Goal: Transaction & Acquisition: Purchase product/service

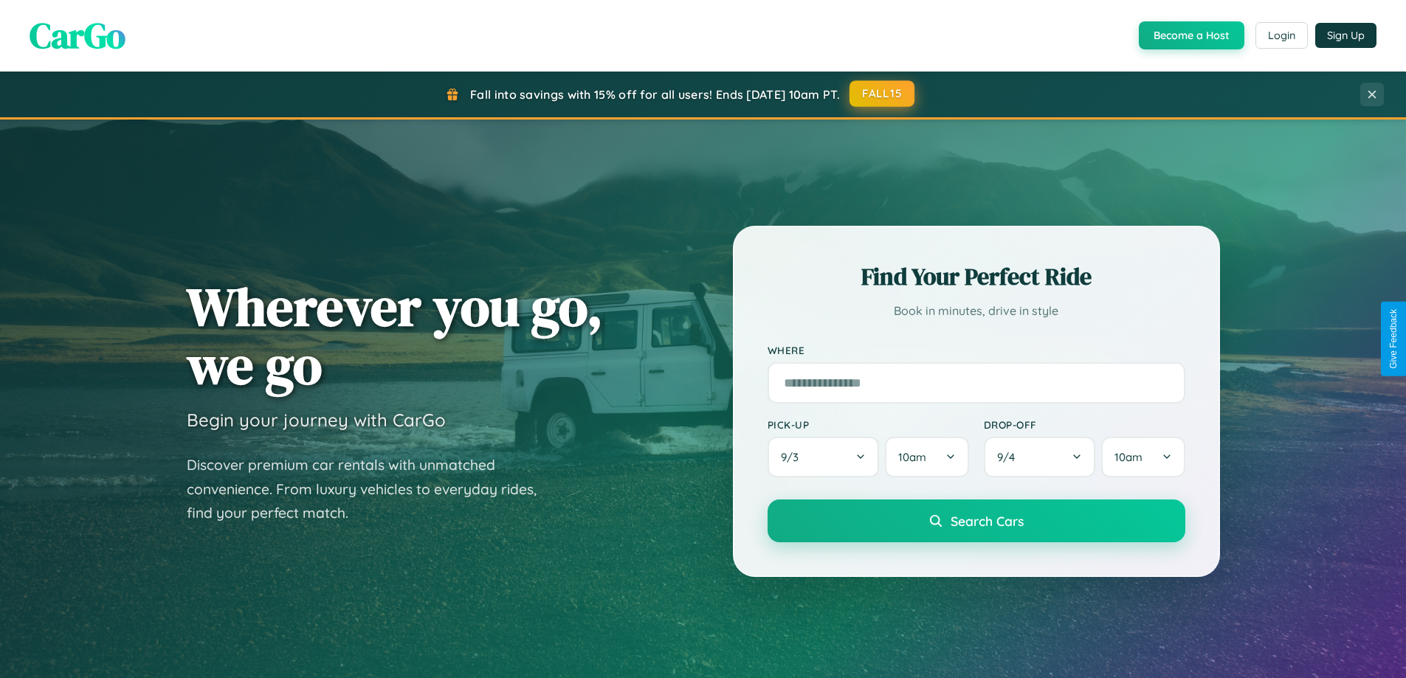
click at [883, 94] on button "FALL15" at bounding box center [882, 93] width 65 height 27
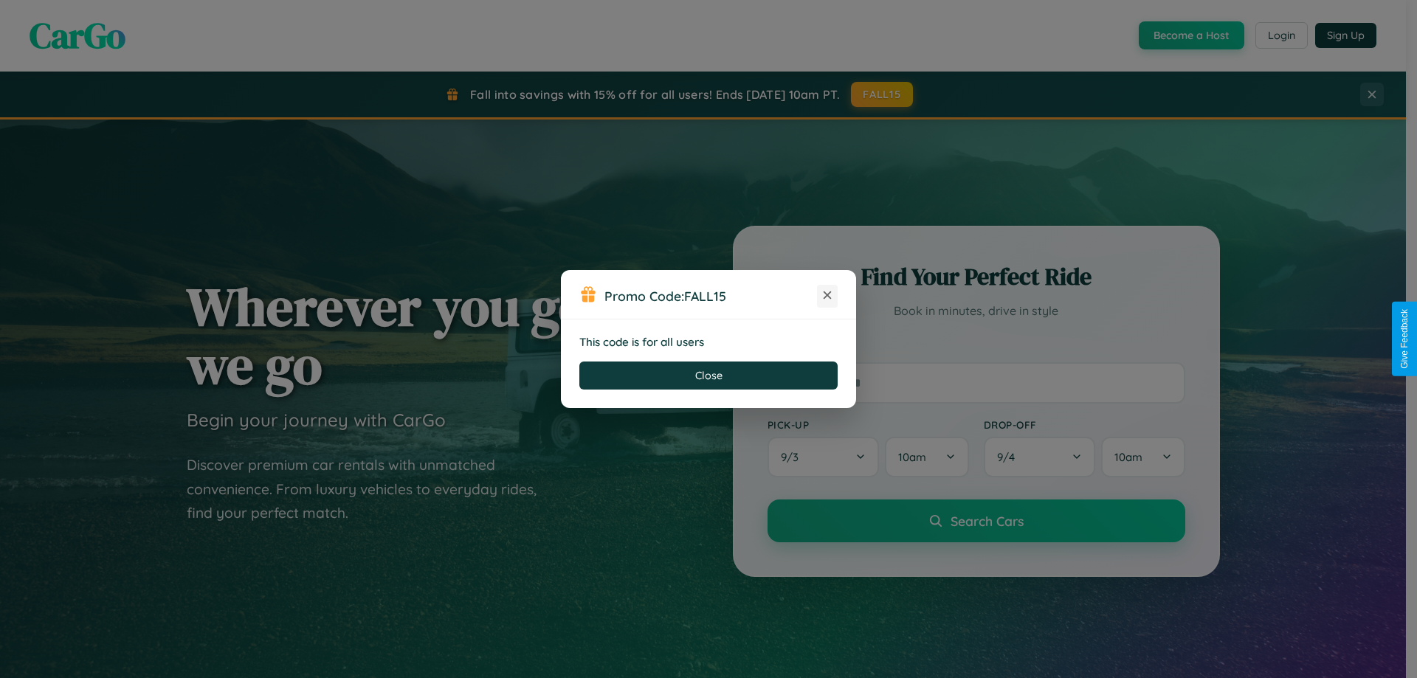
click at [828, 296] on icon at bounding box center [827, 295] width 15 height 15
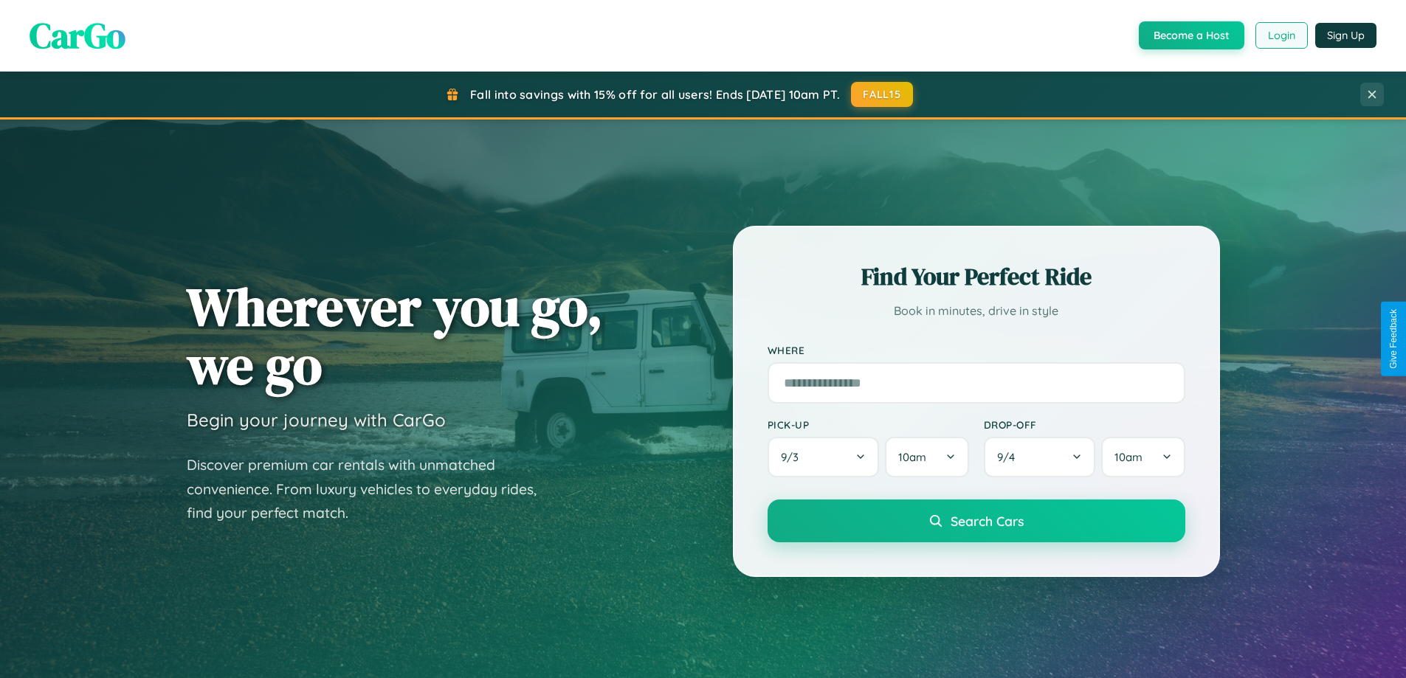
click at [1281, 35] on button "Login" at bounding box center [1282, 35] width 52 height 27
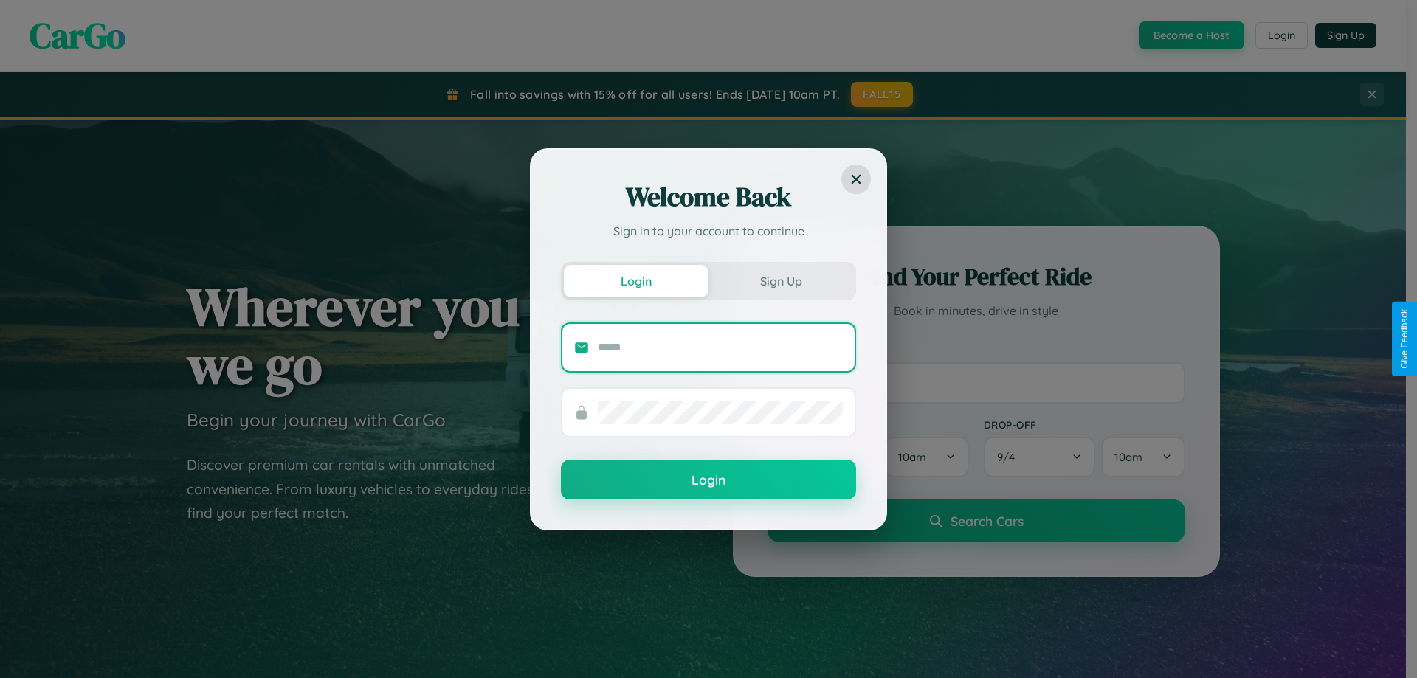
click at [721, 347] on input "text" at bounding box center [720, 348] width 245 height 24
type input "**********"
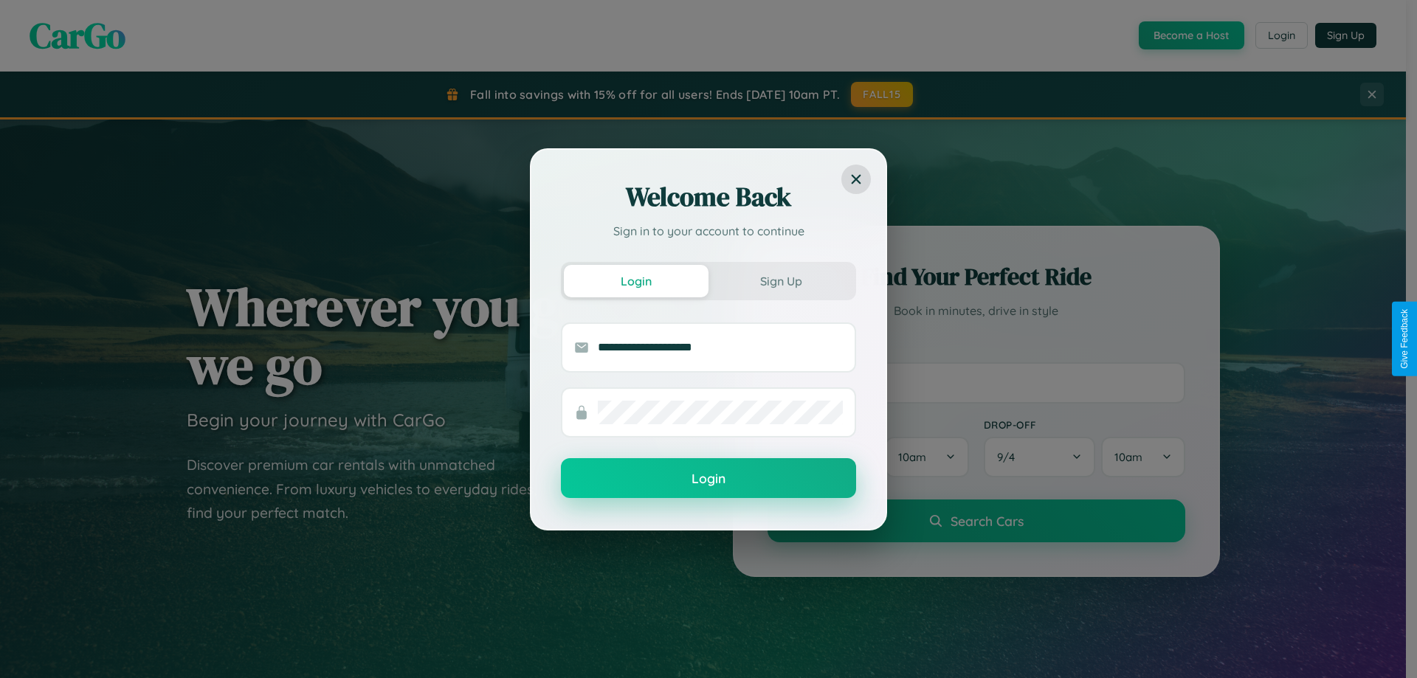
click at [709, 479] on button "Login" at bounding box center [708, 478] width 295 height 40
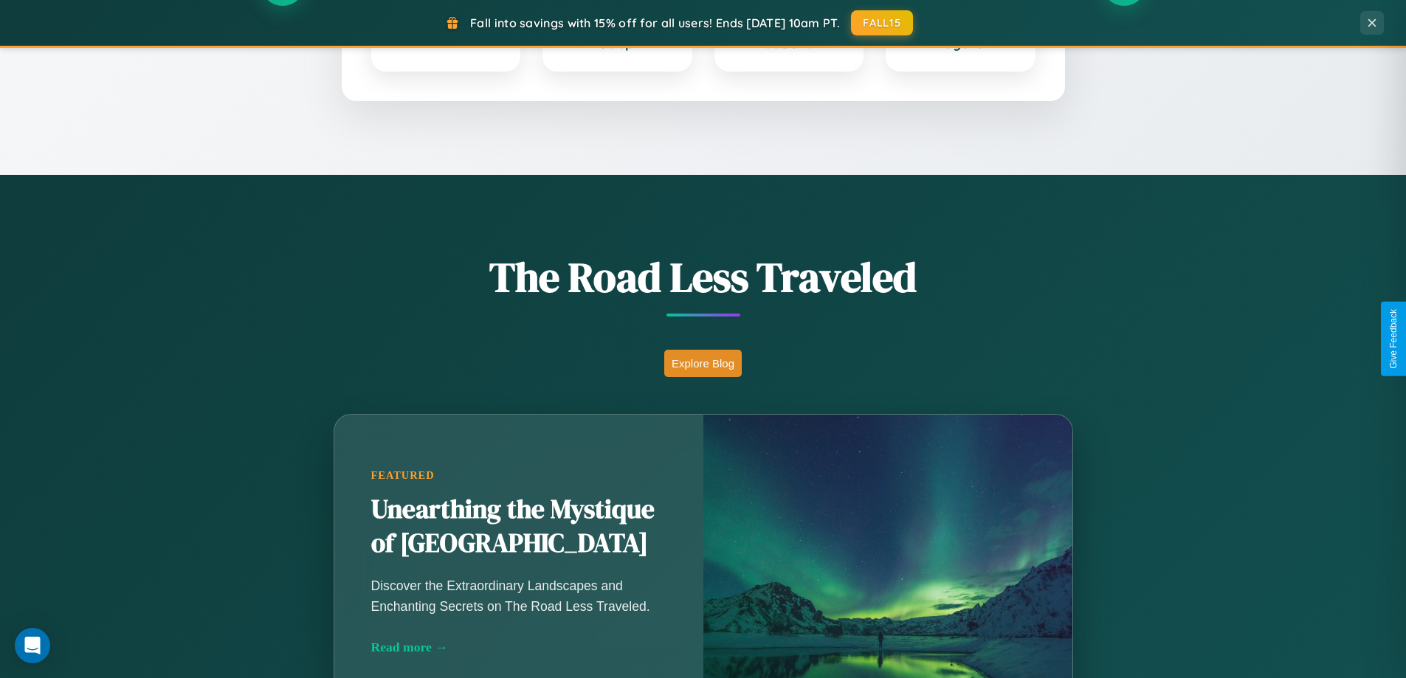
scroll to position [1016, 0]
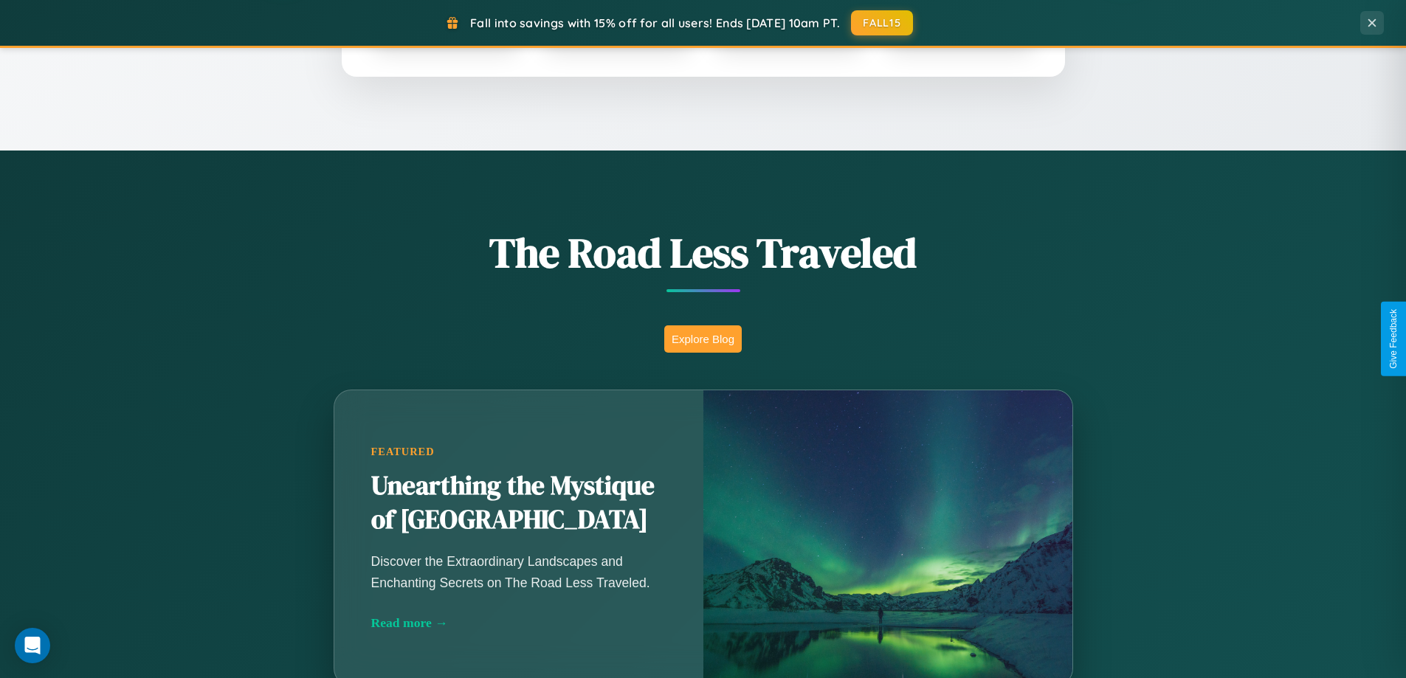
click at [703, 339] on button "Explore Blog" at bounding box center [703, 339] width 78 height 27
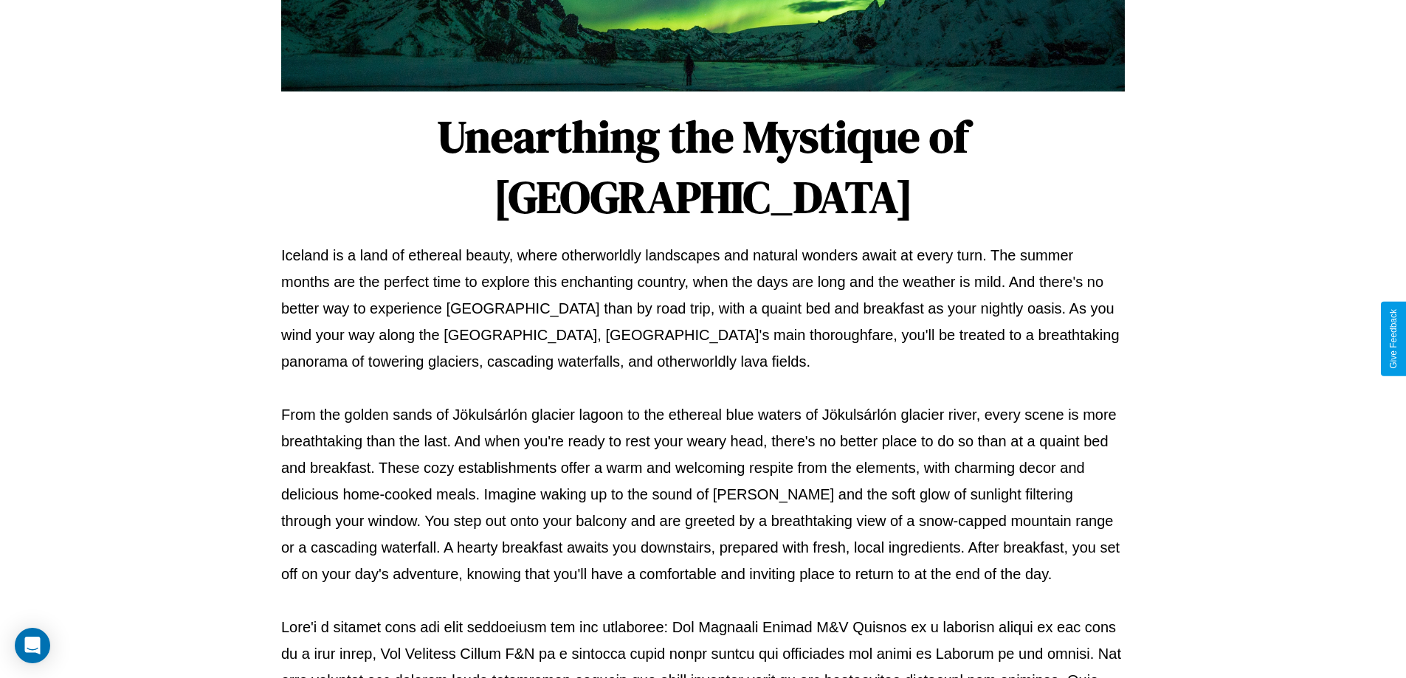
scroll to position [478, 0]
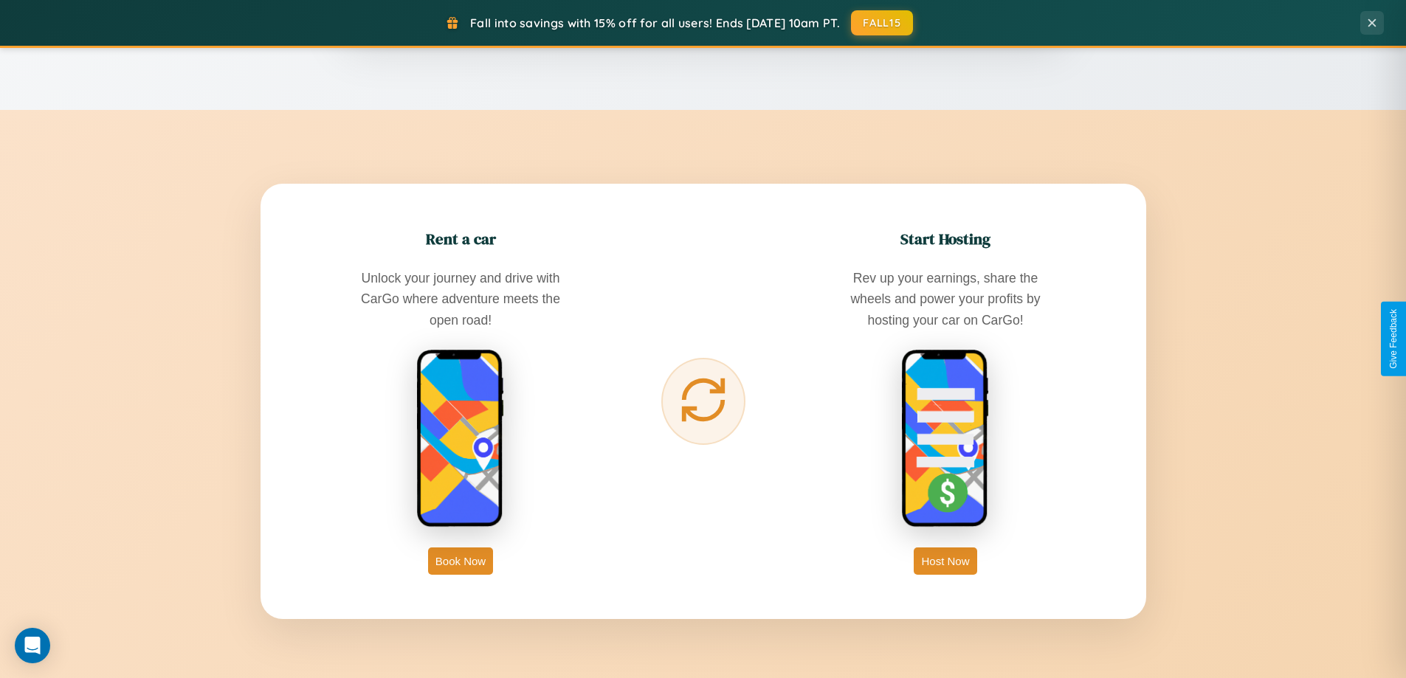
scroll to position [2841, 0]
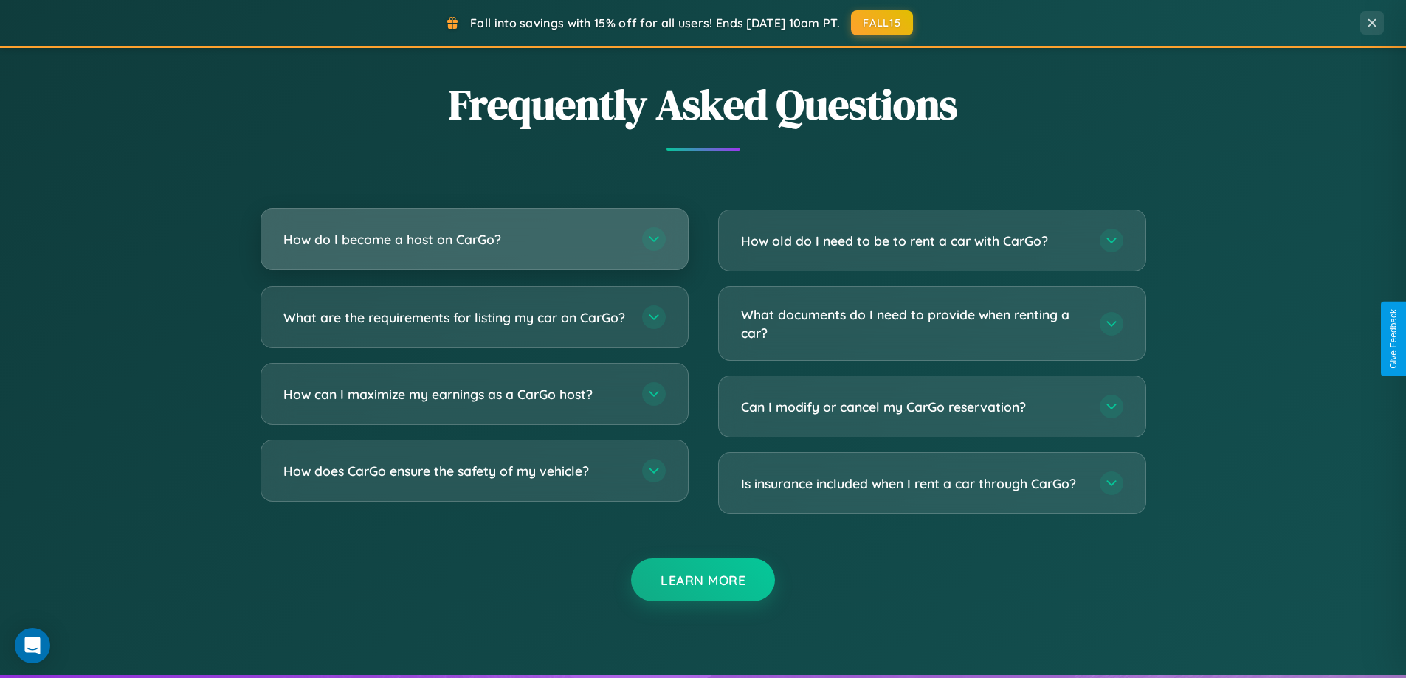
click at [474, 239] on h3 "How do I become a host on CarGo?" at bounding box center [455, 239] width 344 height 18
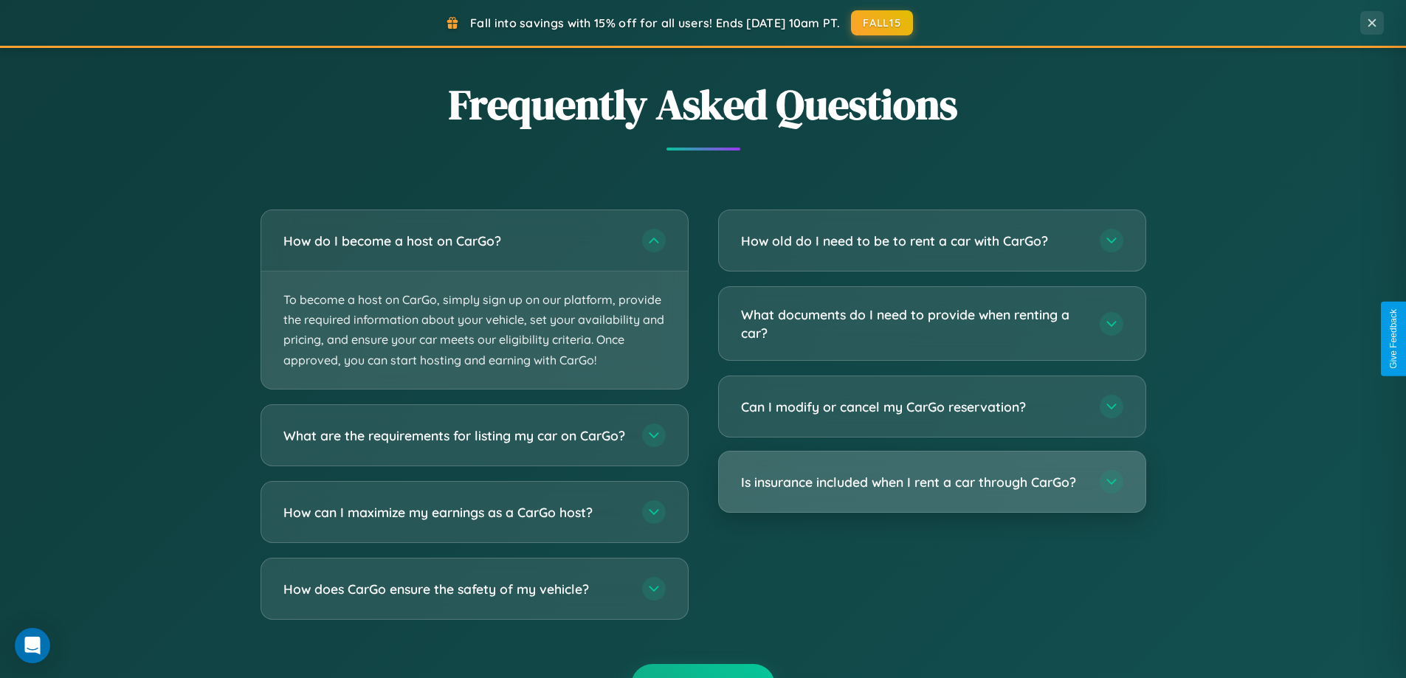
click at [932, 484] on h3 "Is insurance included when I rent a car through CarGo?" at bounding box center [913, 482] width 344 height 18
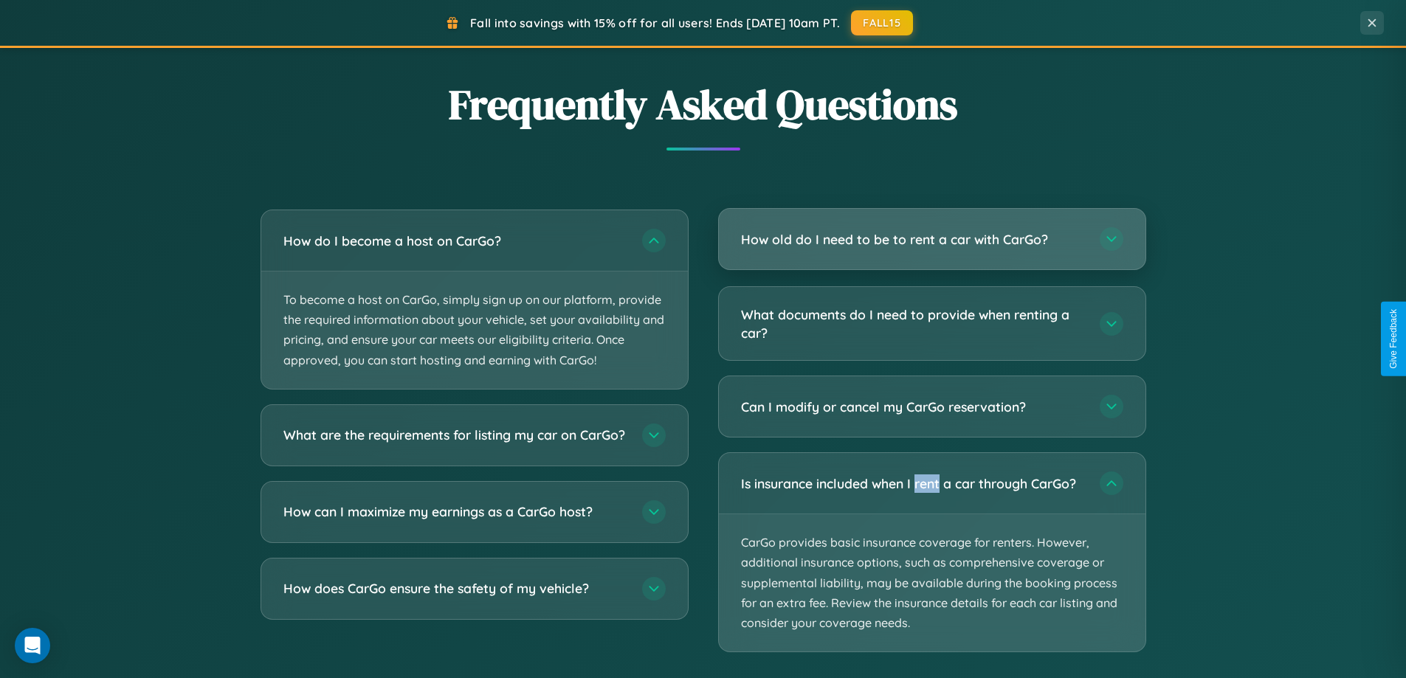
click at [932, 241] on h3 "How old do I need to be to rent a car with CarGo?" at bounding box center [913, 239] width 344 height 18
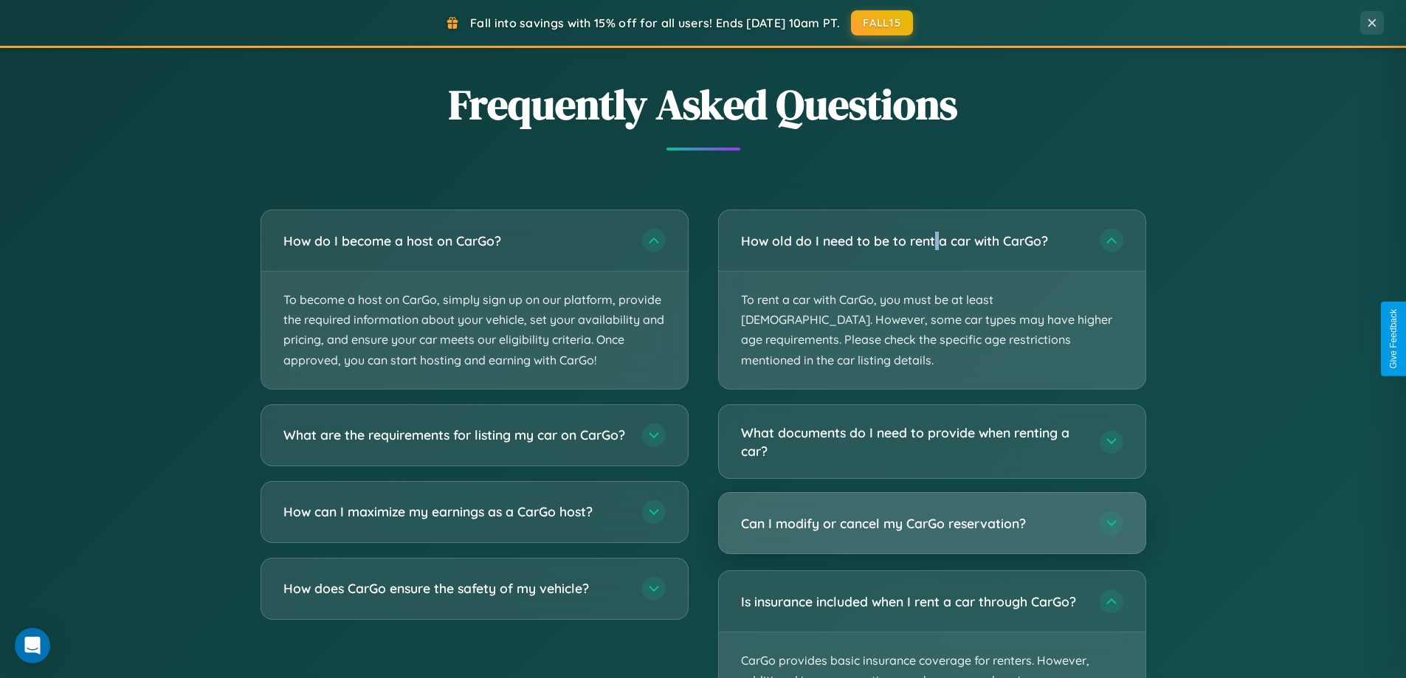
click at [932, 515] on h3 "Can I modify or cancel my CarGo reservation?" at bounding box center [913, 524] width 344 height 18
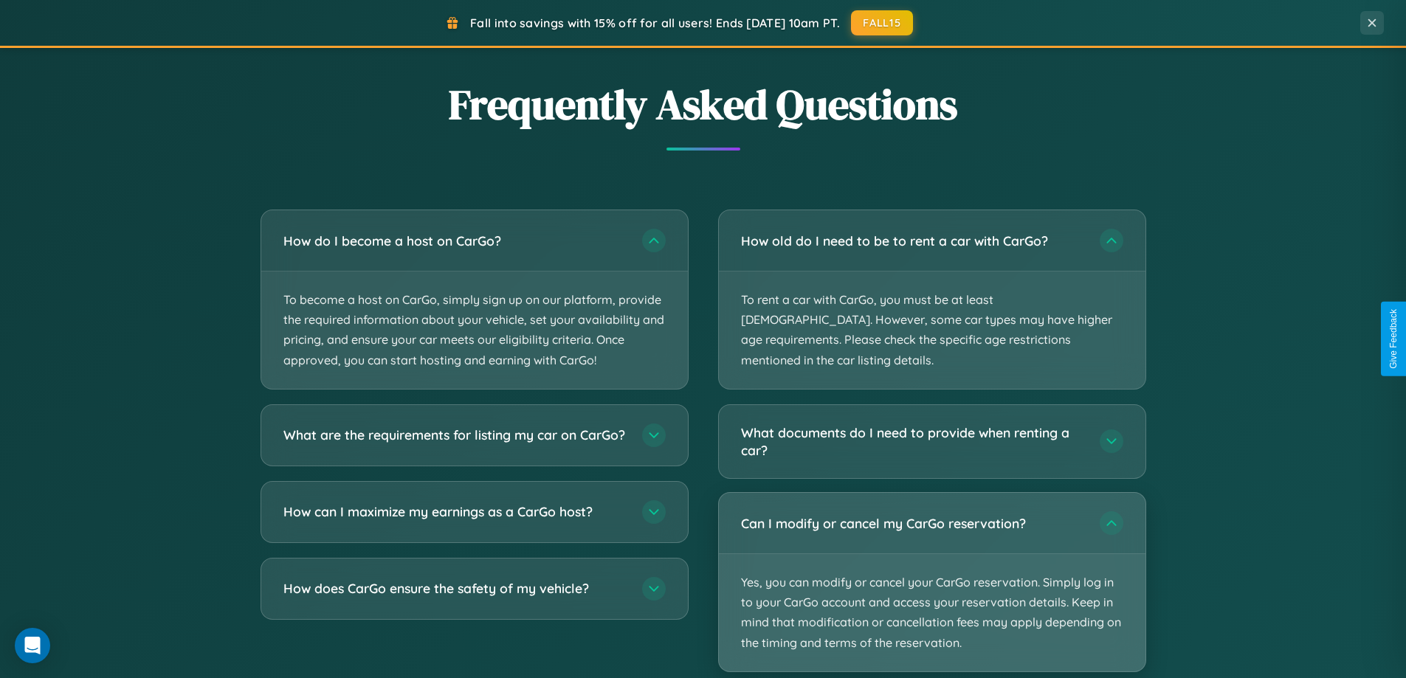
click at [932, 562] on p "Yes, you can modify or cancel your CarGo reservation. Simply log in to your Car…" at bounding box center [932, 612] width 427 height 117
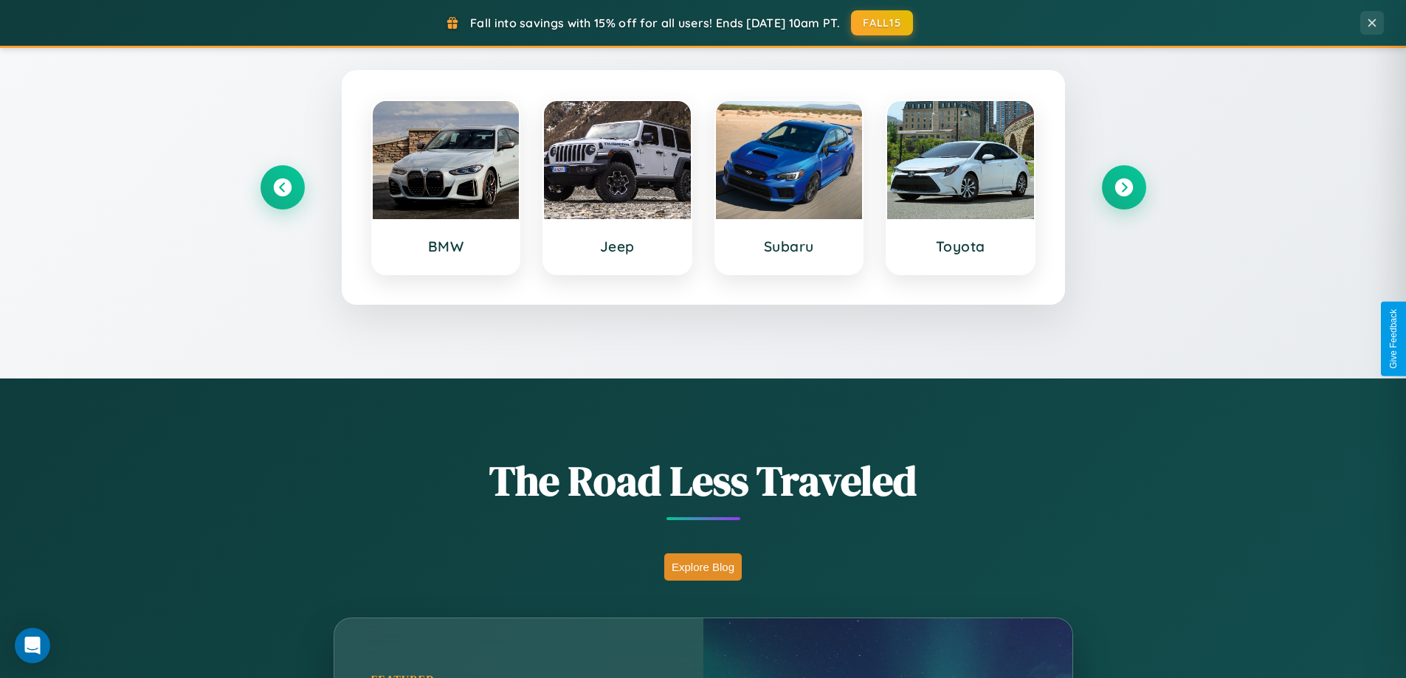
scroll to position [44, 0]
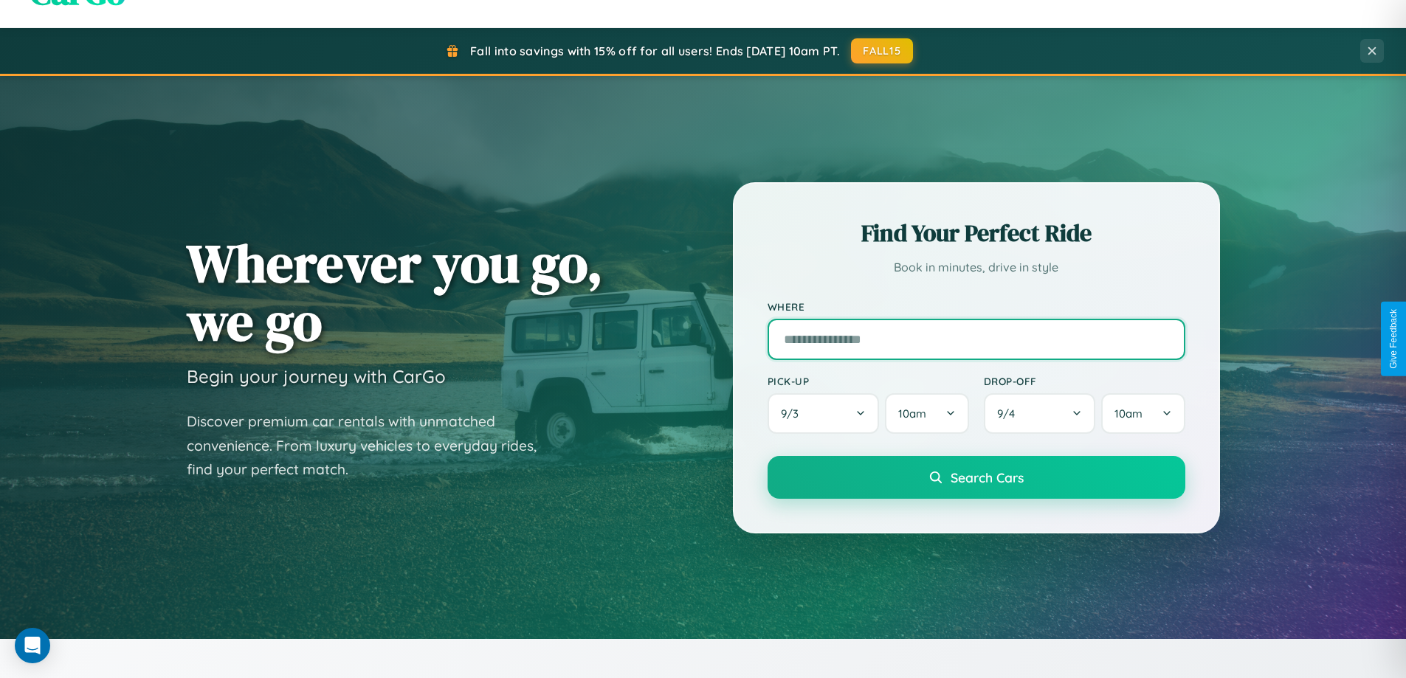
click at [976, 339] on input "text" at bounding box center [977, 339] width 418 height 41
type input "******"
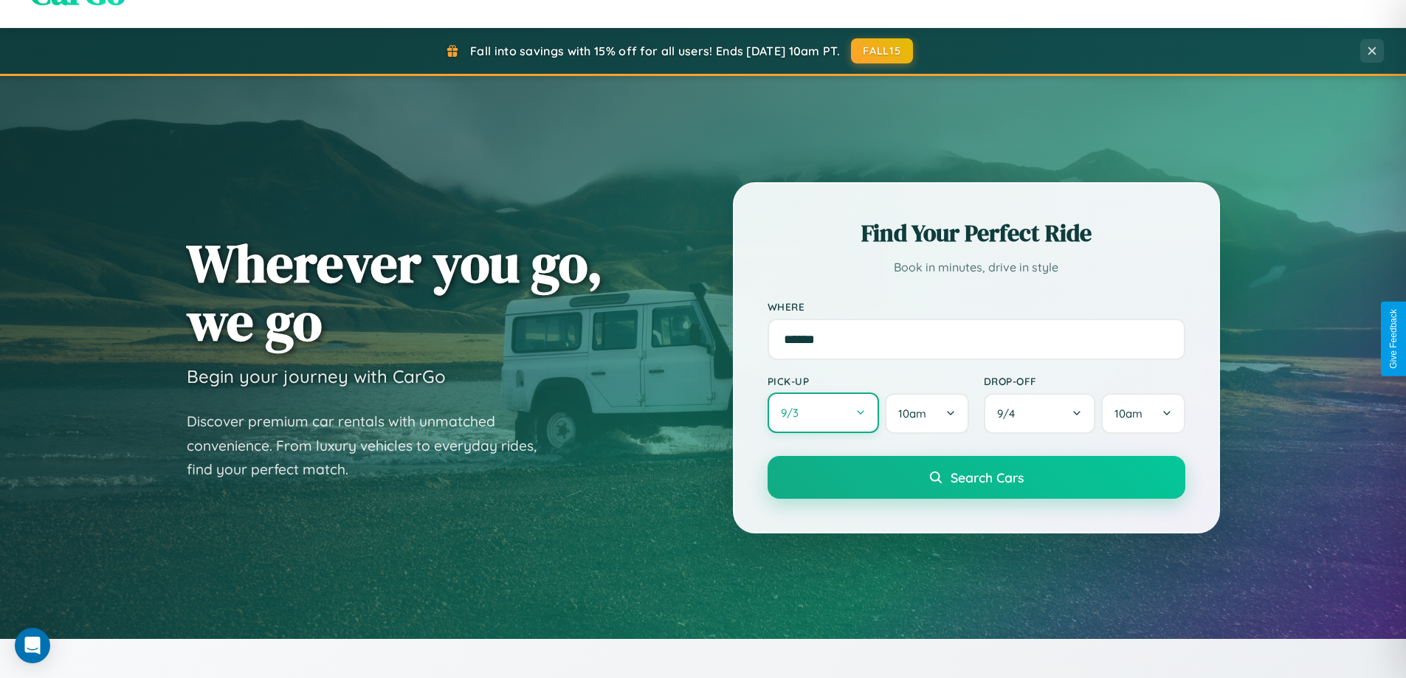
click at [823, 413] on button "9 / 3" at bounding box center [824, 413] width 112 height 41
select select "*"
select select "****"
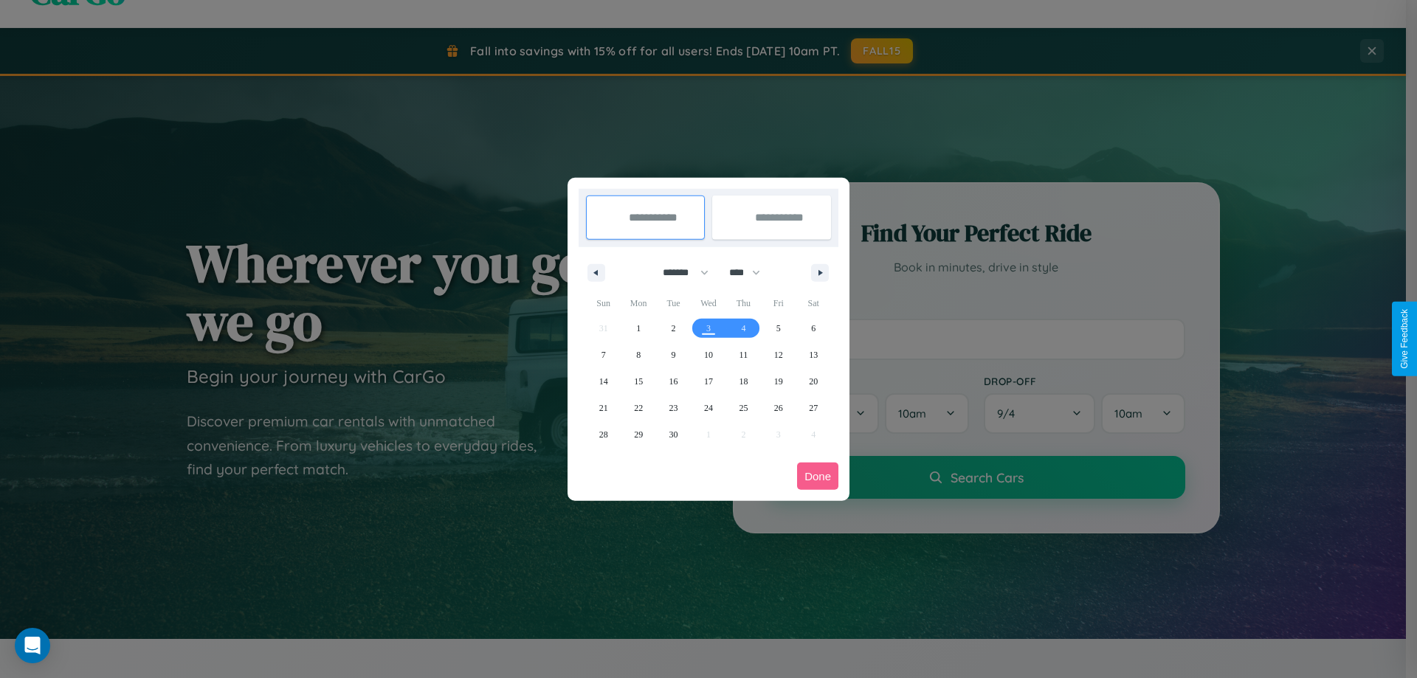
click at [679, 272] on select "******* ******** ***** ***** *** **** **** ****** ********* ******* ******** **…" at bounding box center [683, 273] width 63 height 24
click at [814, 381] on span "20" at bounding box center [813, 381] width 9 height 27
type input "**********"
click at [603, 434] on span "28" at bounding box center [603, 435] width 9 height 27
type input "**********"
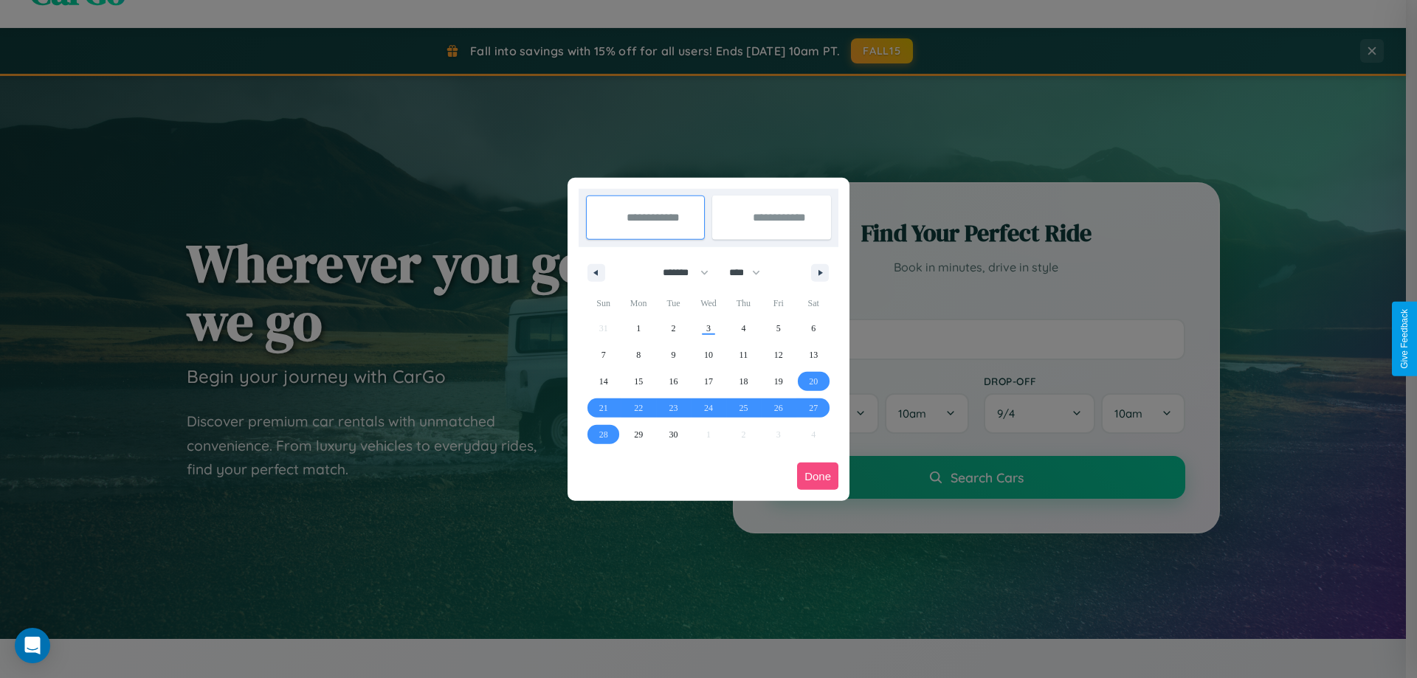
click at [818, 476] on button "Done" at bounding box center [817, 476] width 41 height 27
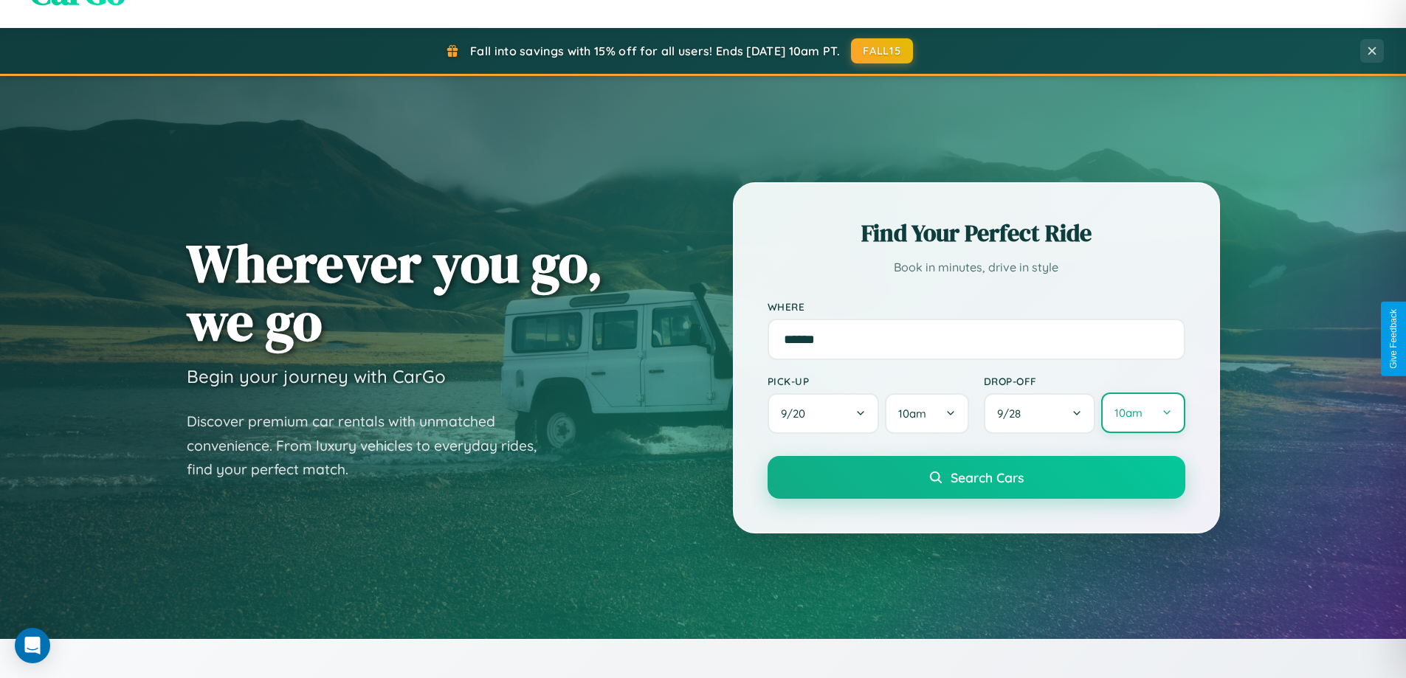
click at [1143, 413] on button "10am" at bounding box center [1142, 413] width 83 height 41
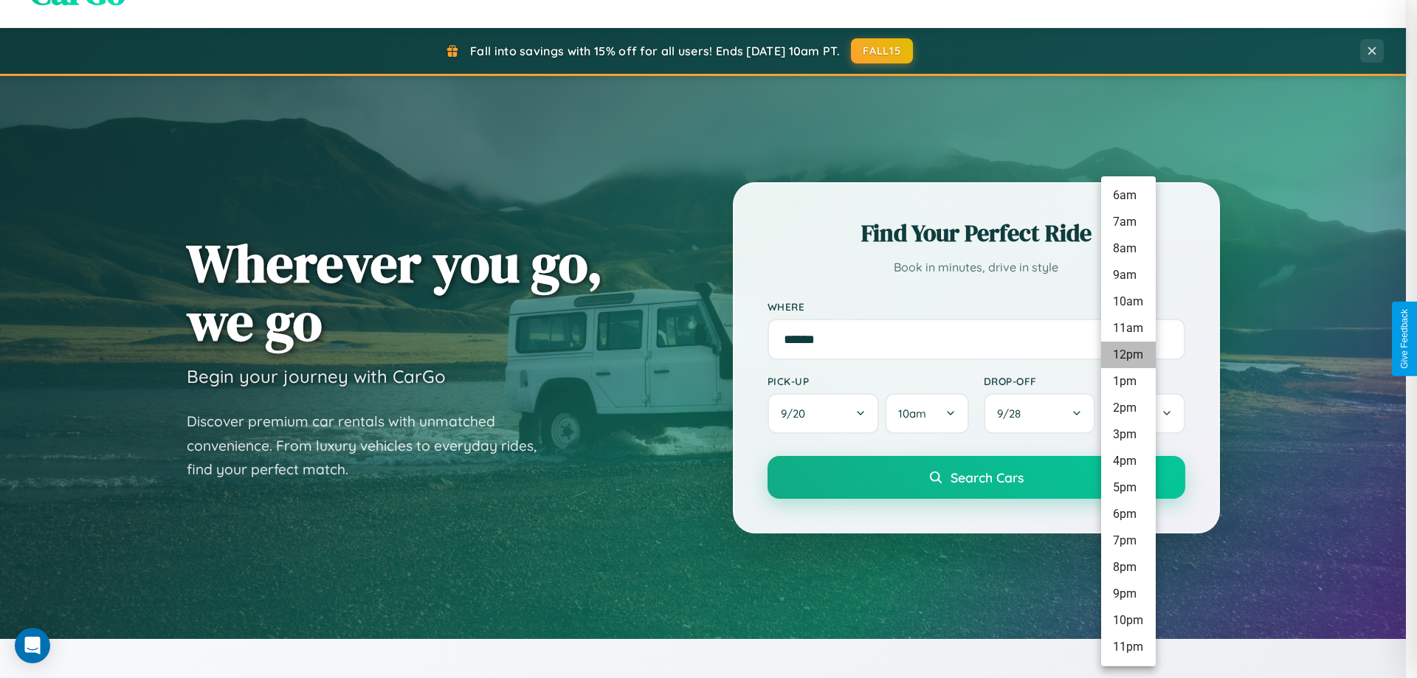
click at [1128, 355] on li "12pm" at bounding box center [1128, 355] width 55 height 27
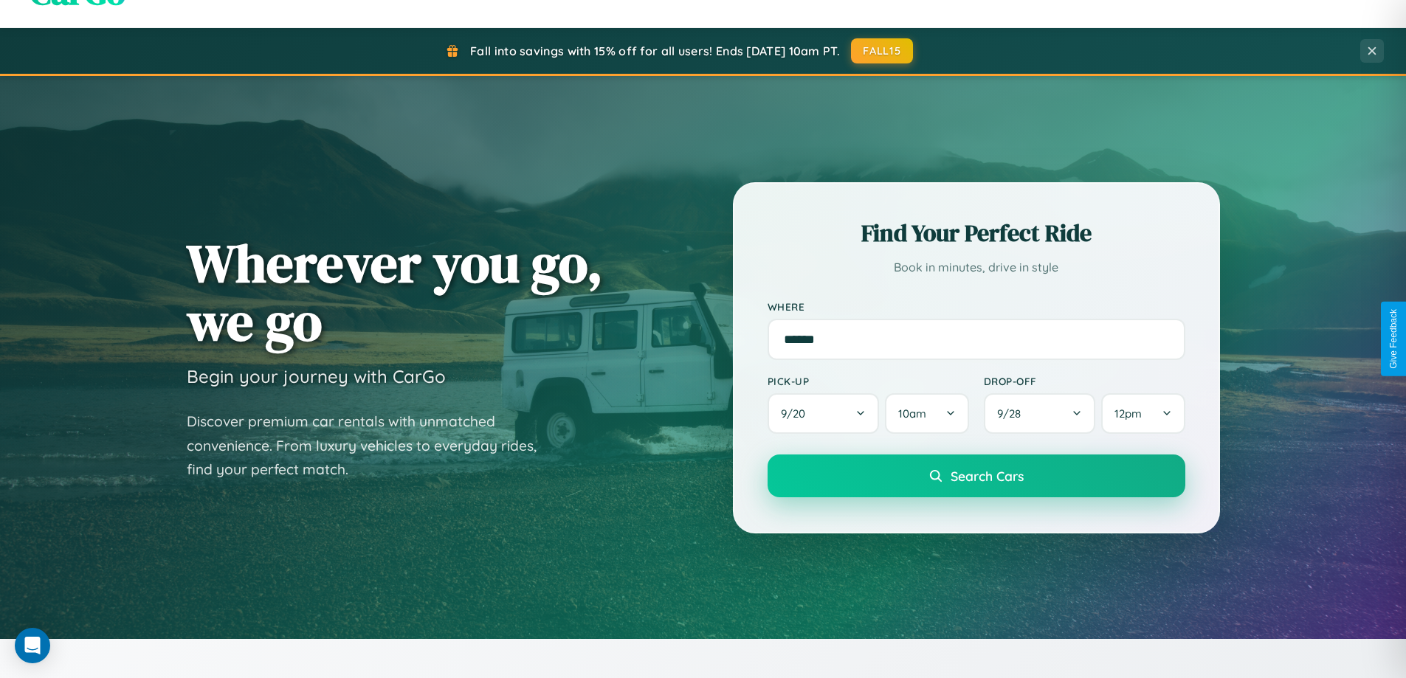
click at [976, 478] on span "Search Cars" at bounding box center [987, 476] width 73 height 16
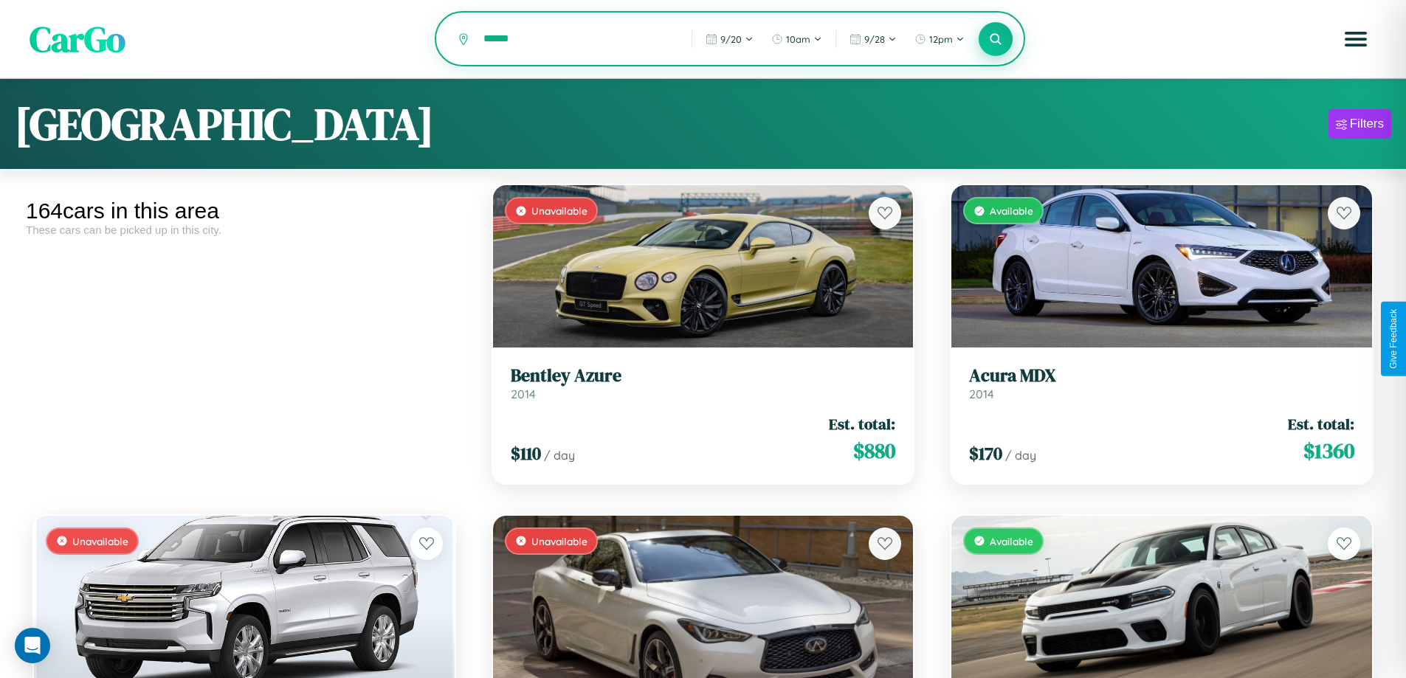
type input "******"
click at [996, 40] on icon at bounding box center [996, 39] width 14 height 14
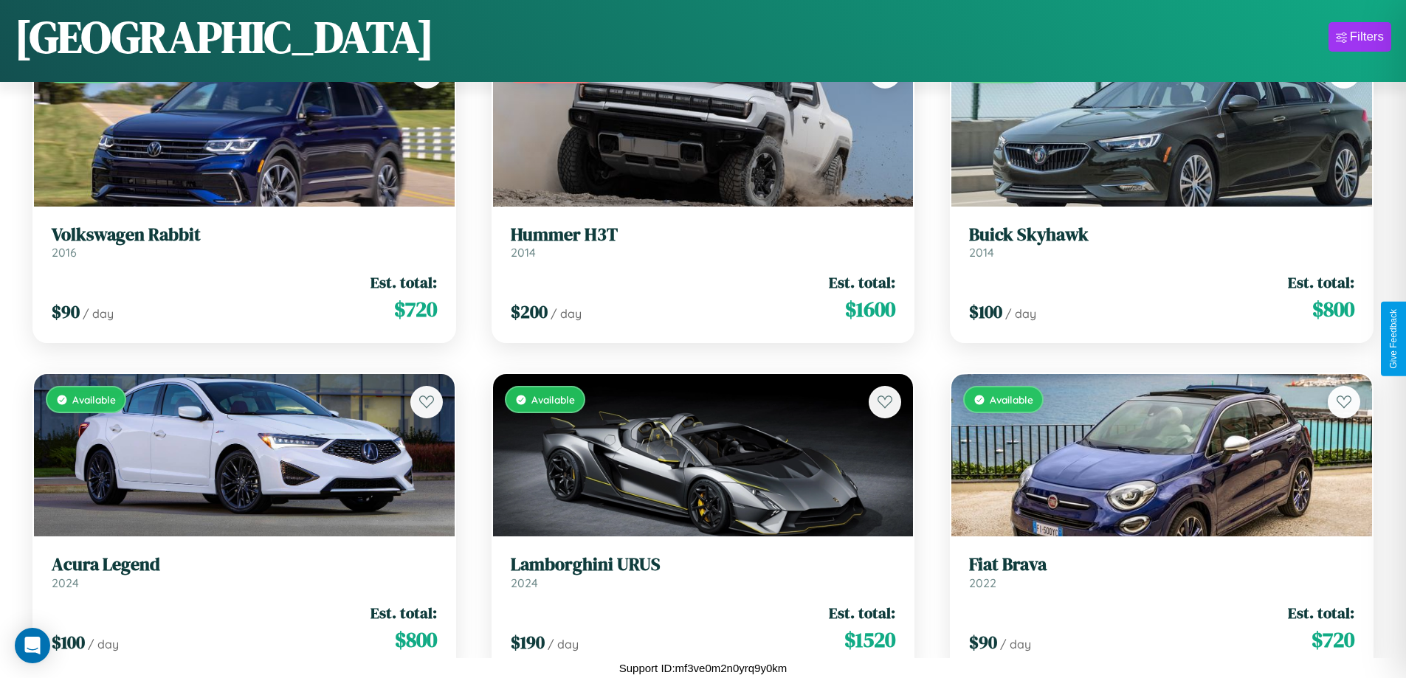
scroll to position [2853, 0]
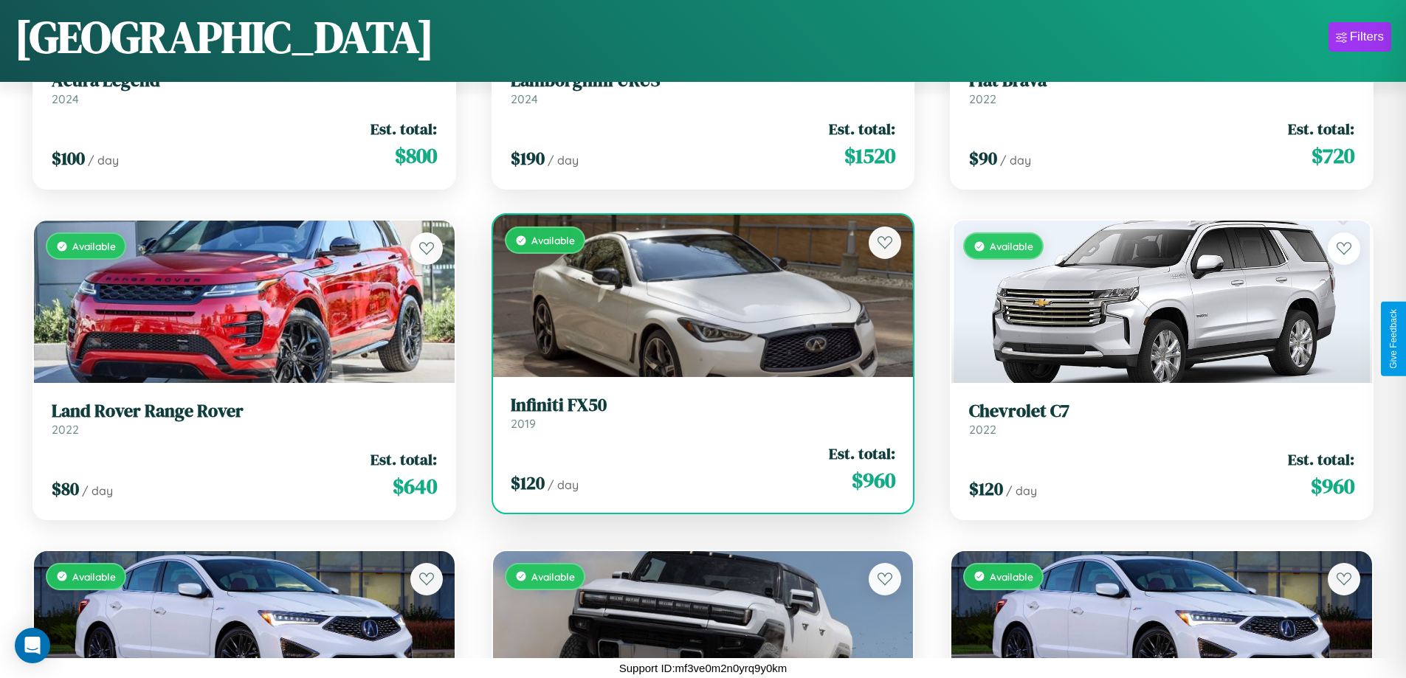
click at [697, 415] on h3 "Infiniti FX50" at bounding box center [703, 405] width 385 height 21
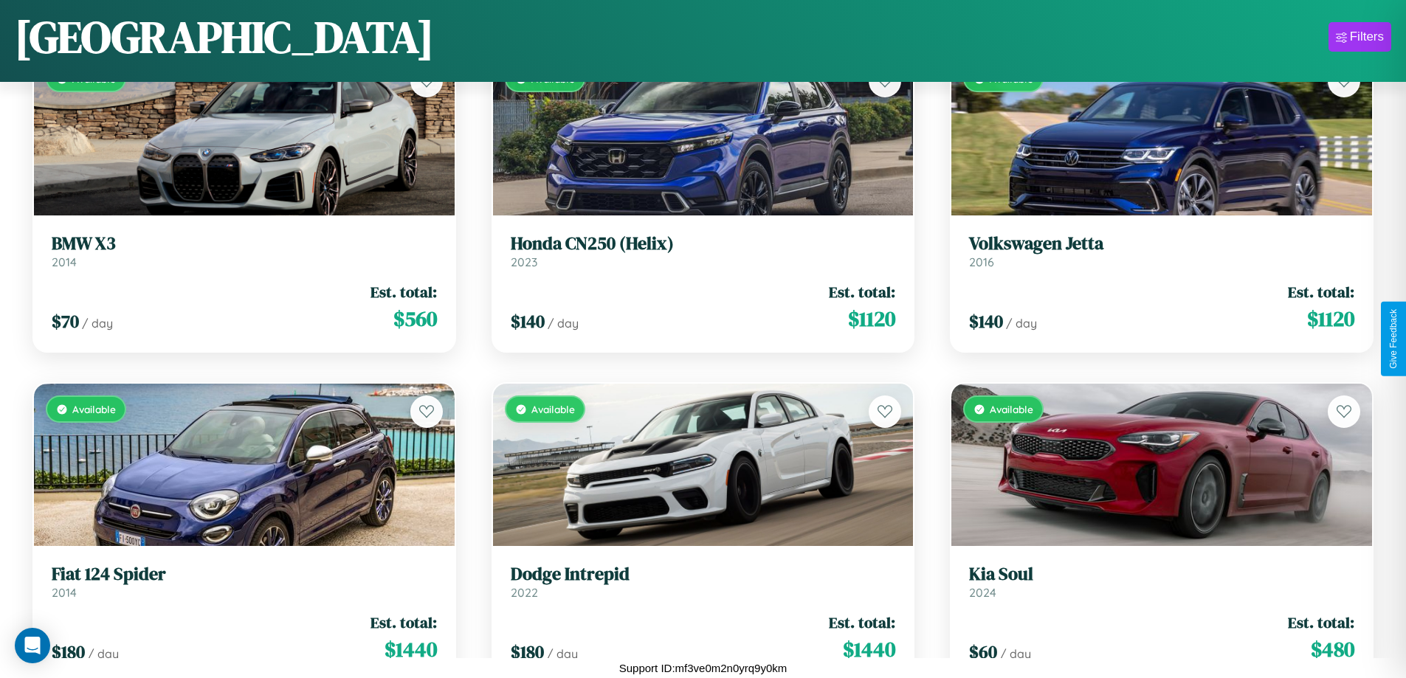
scroll to position [12109, 0]
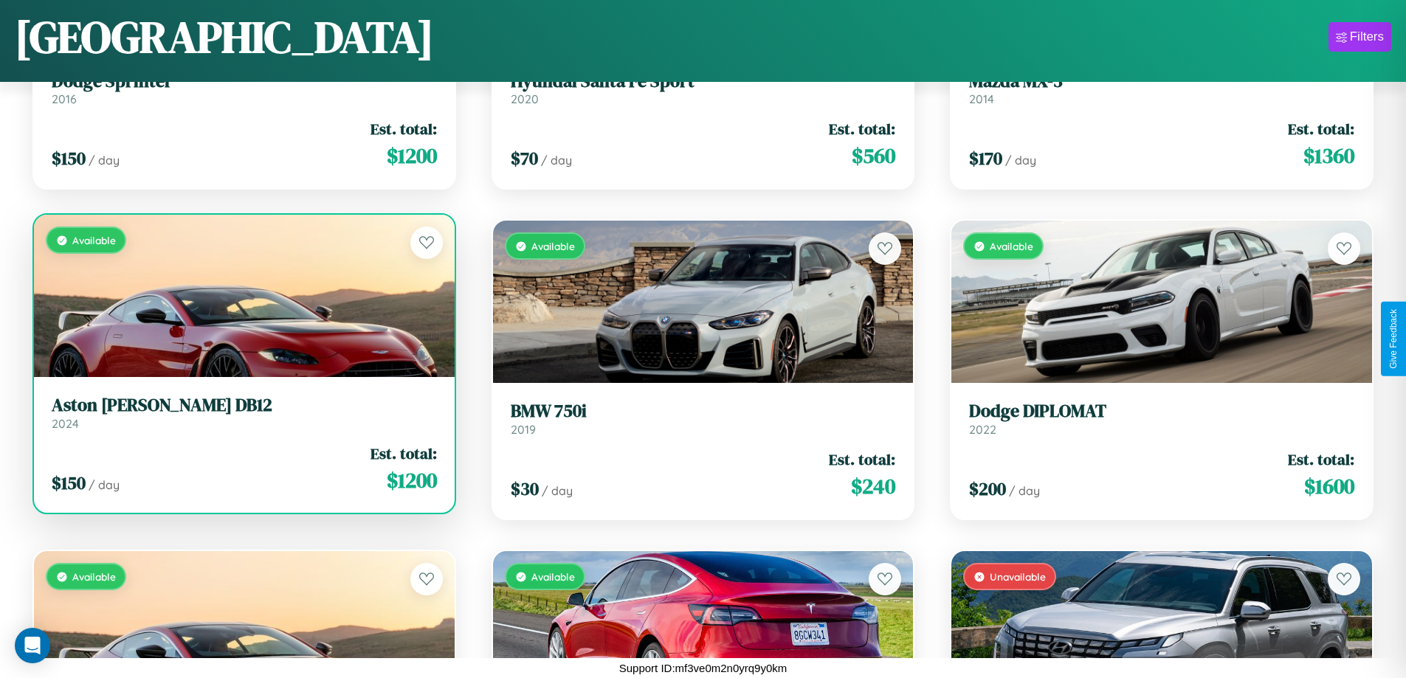
click at [242, 419] on link "Aston [PERSON_NAME] DB12 2024" at bounding box center [244, 413] width 385 height 36
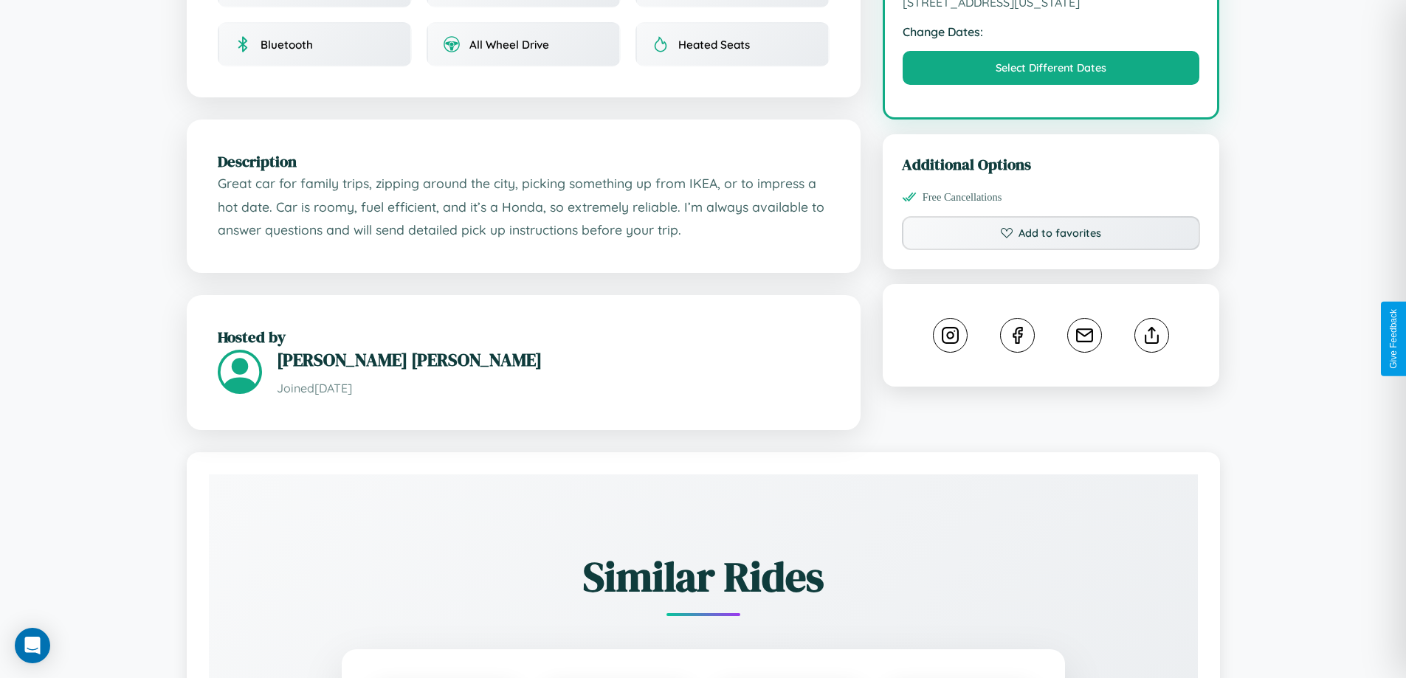
scroll to position [500, 0]
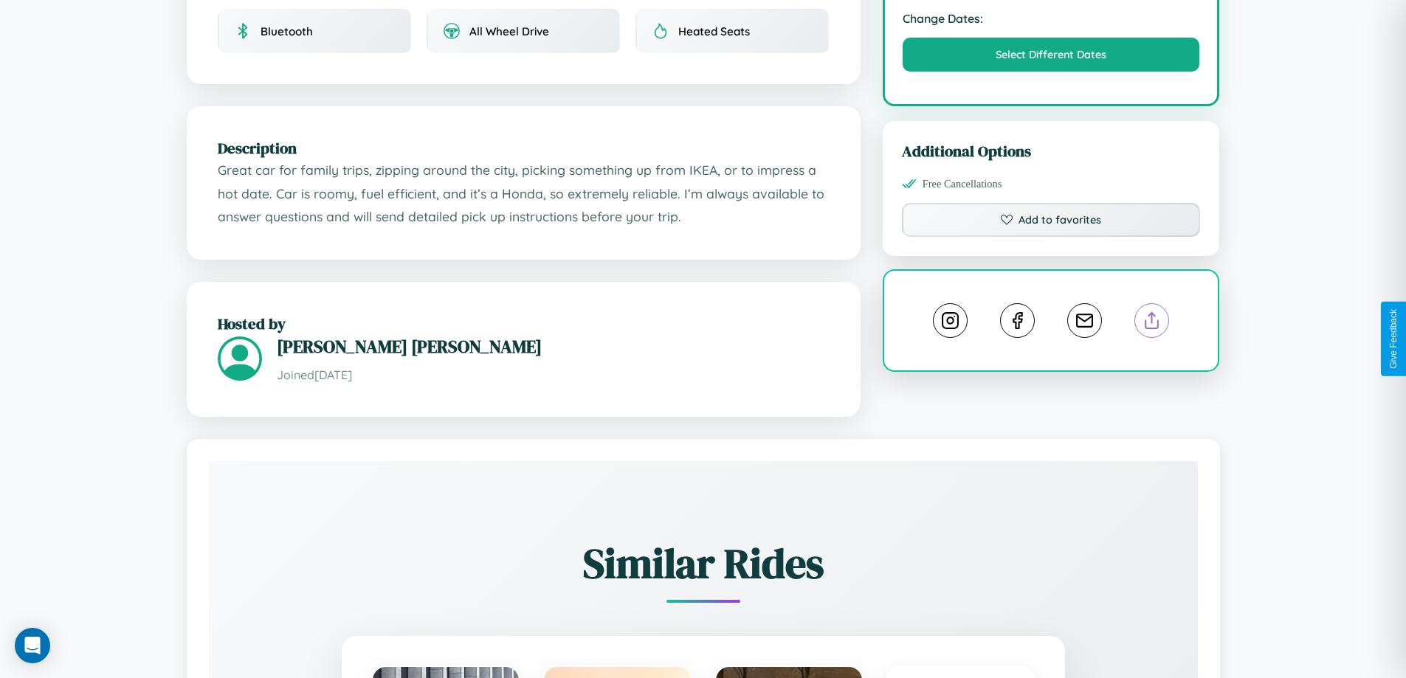
click at [1152, 323] on line at bounding box center [1152, 318] width 0 height 10
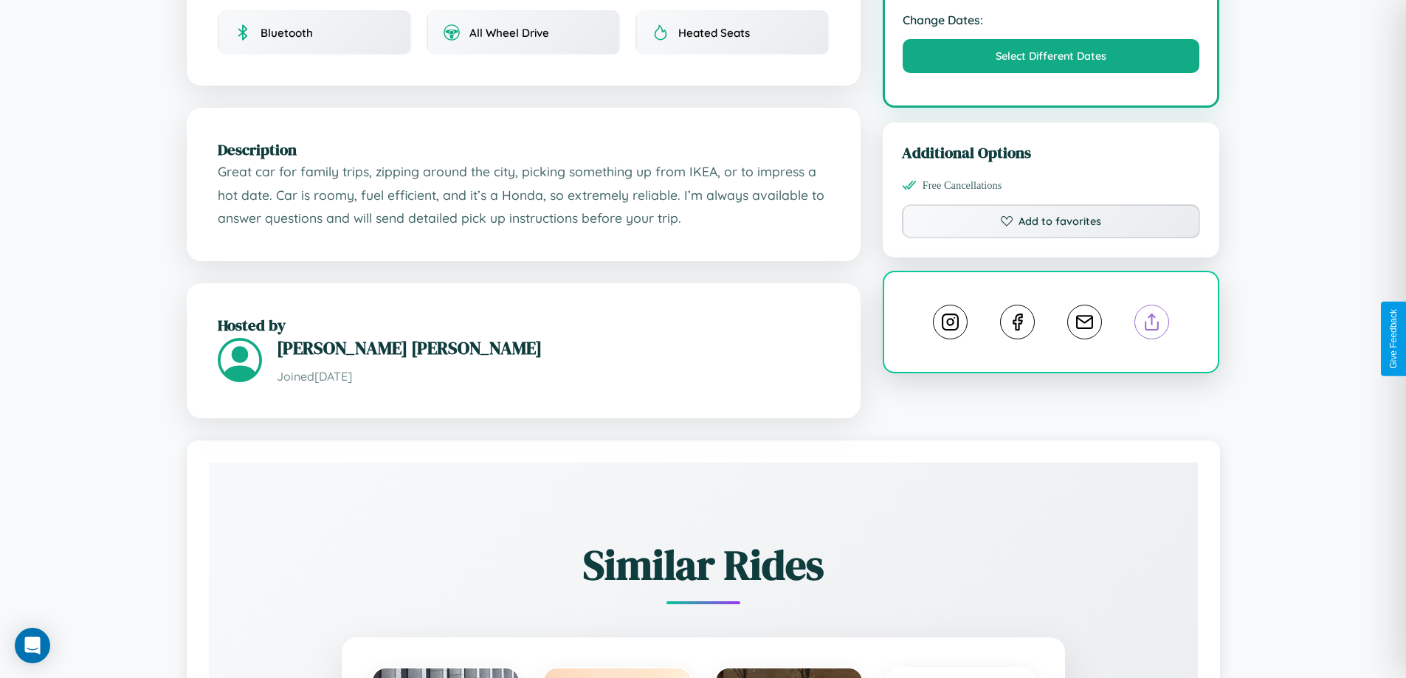
scroll to position [398, 0]
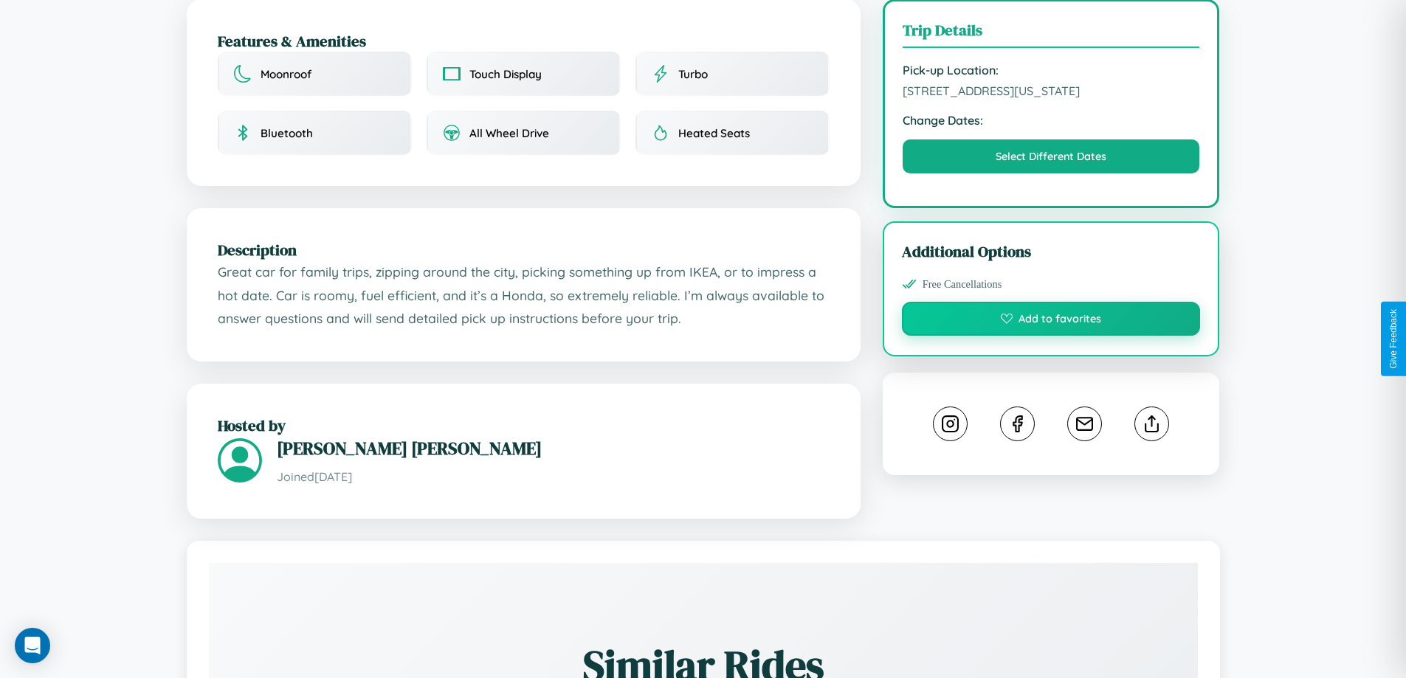
click at [1051, 336] on button "Add to favorites" at bounding box center [1051, 319] width 299 height 34
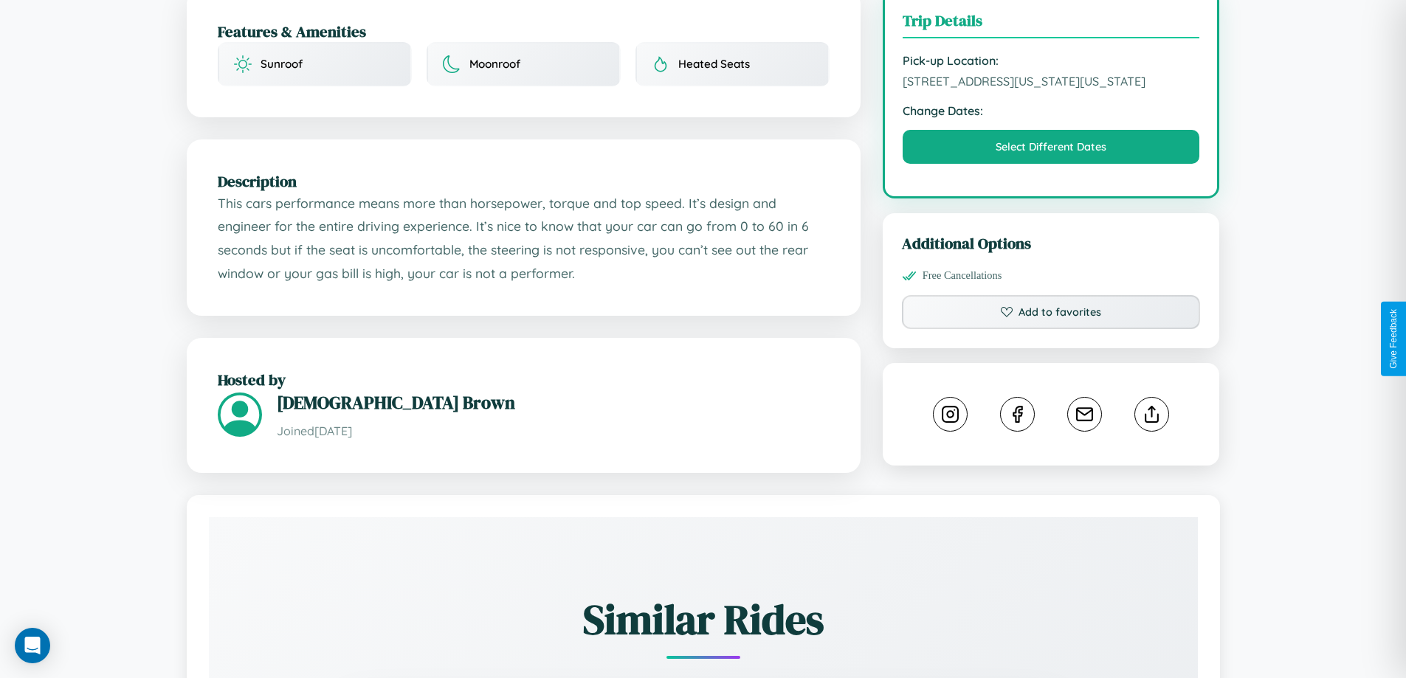
scroll to position [500, 0]
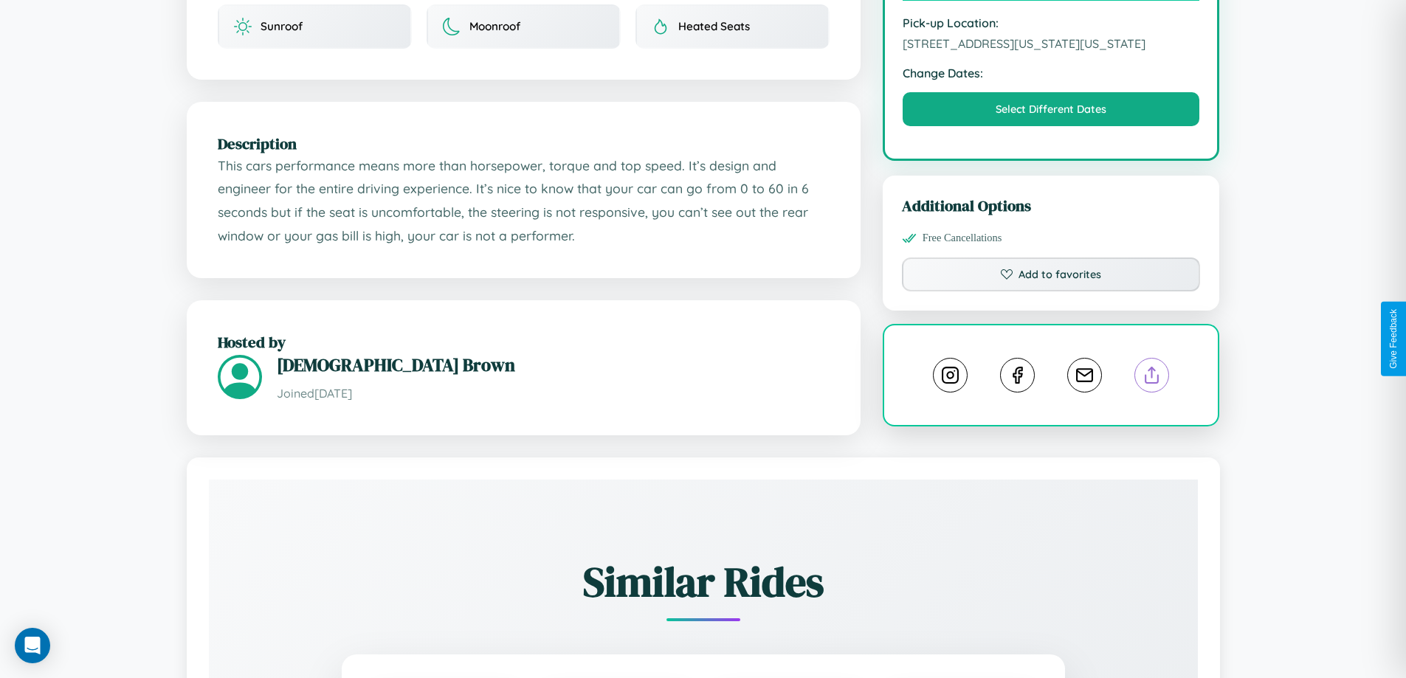
click at [1152, 368] on line at bounding box center [1152, 373] width 0 height 10
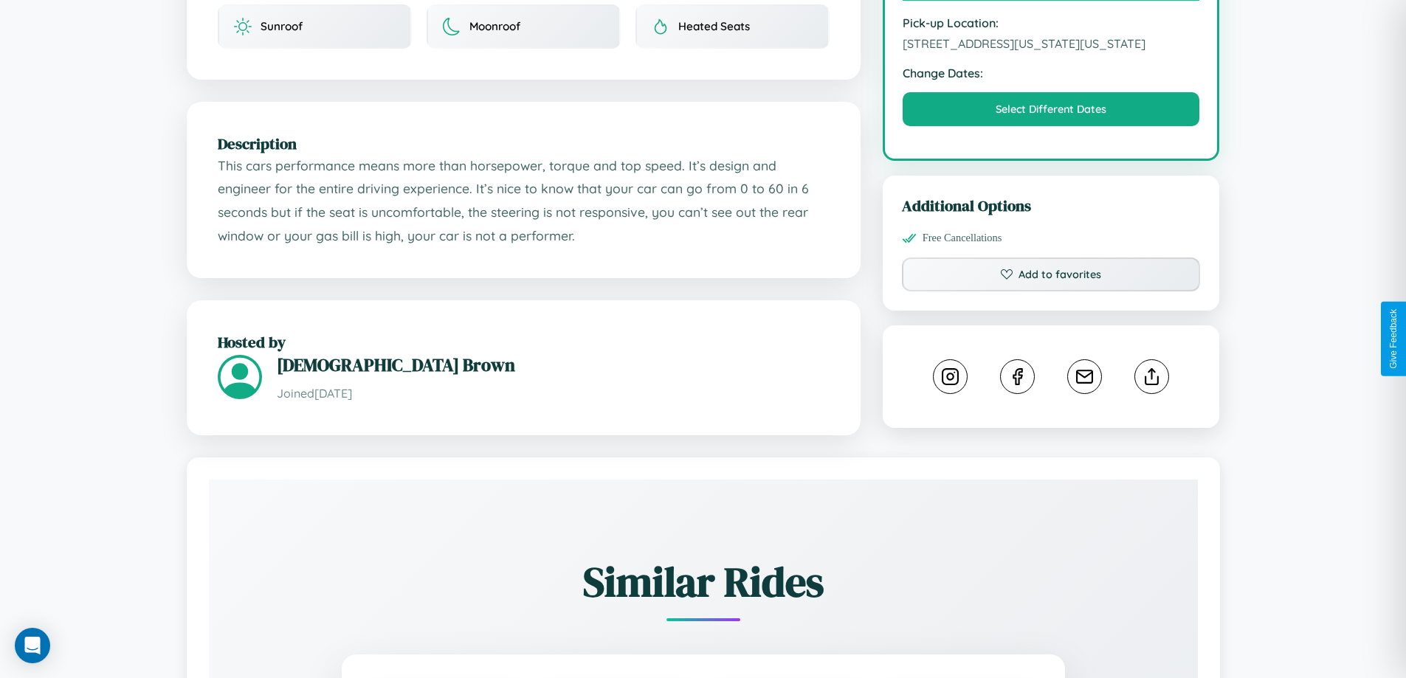
scroll to position [836, 0]
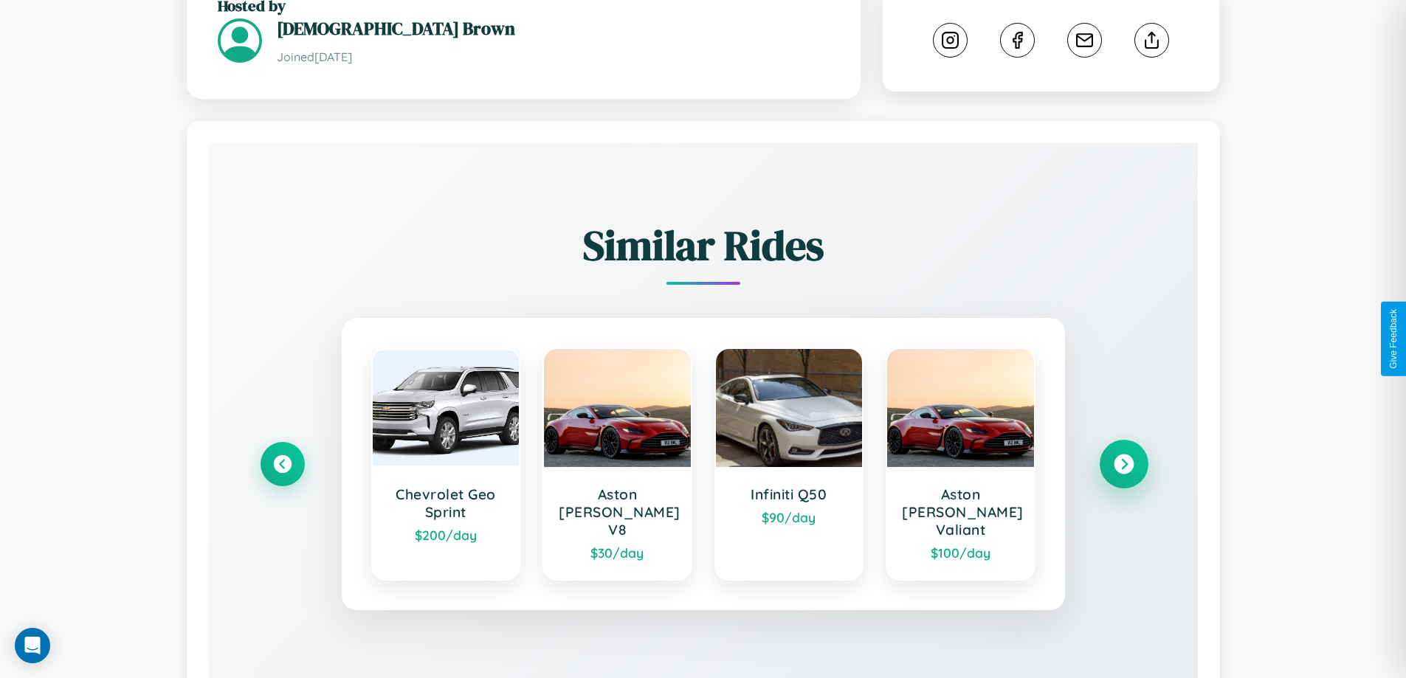
click at [1124, 455] on icon at bounding box center [1124, 465] width 20 height 20
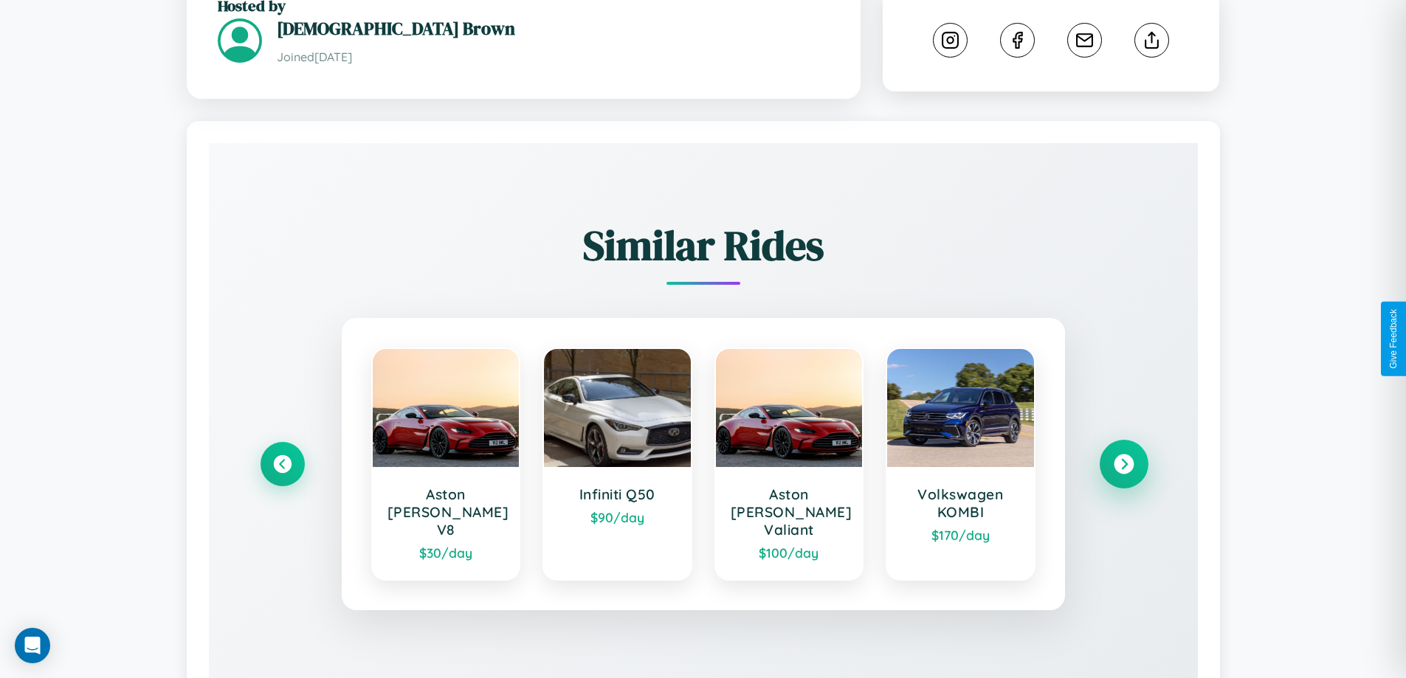
click at [1124, 455] on icon at bounding box center [1124, 465] width 20 height 20
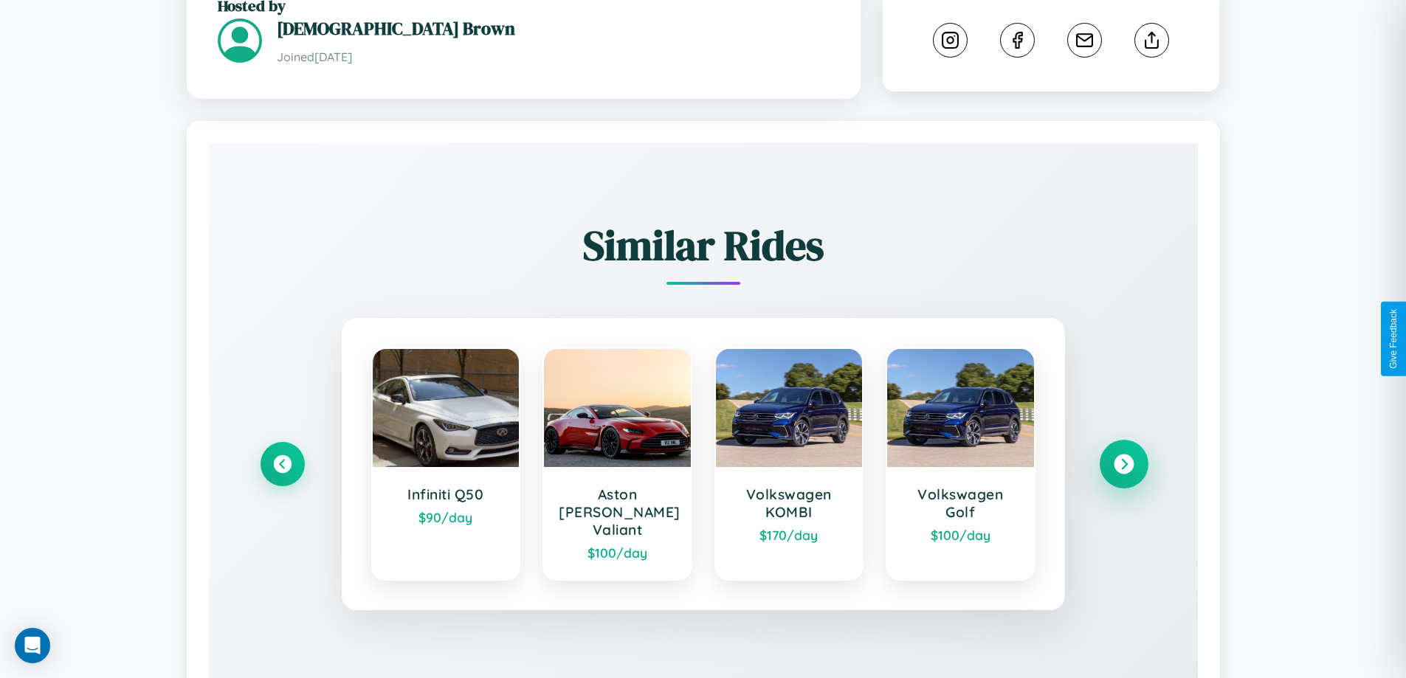
click at [1124, 455] on icon at bounding box center [1124, 465] width 20 height 20
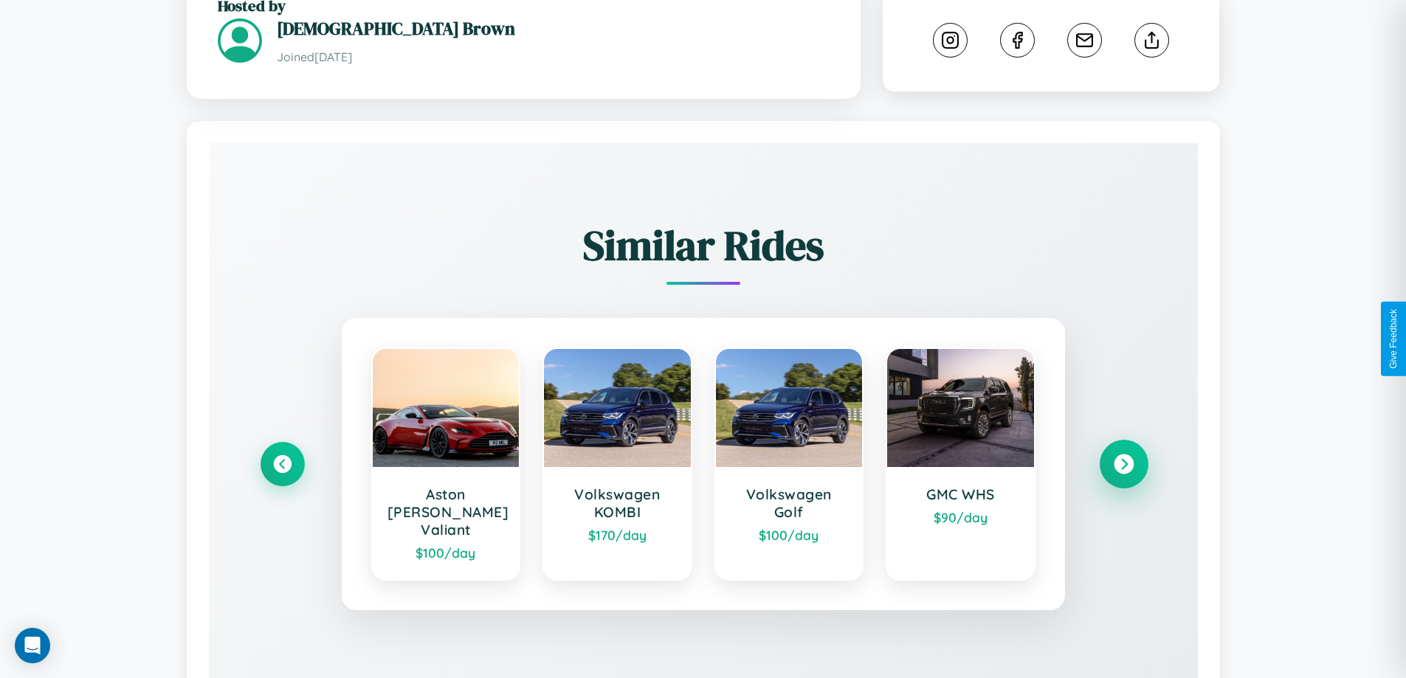
click at [1124, 455] on icon at bounding box center [1124, 465] width 20 height 20
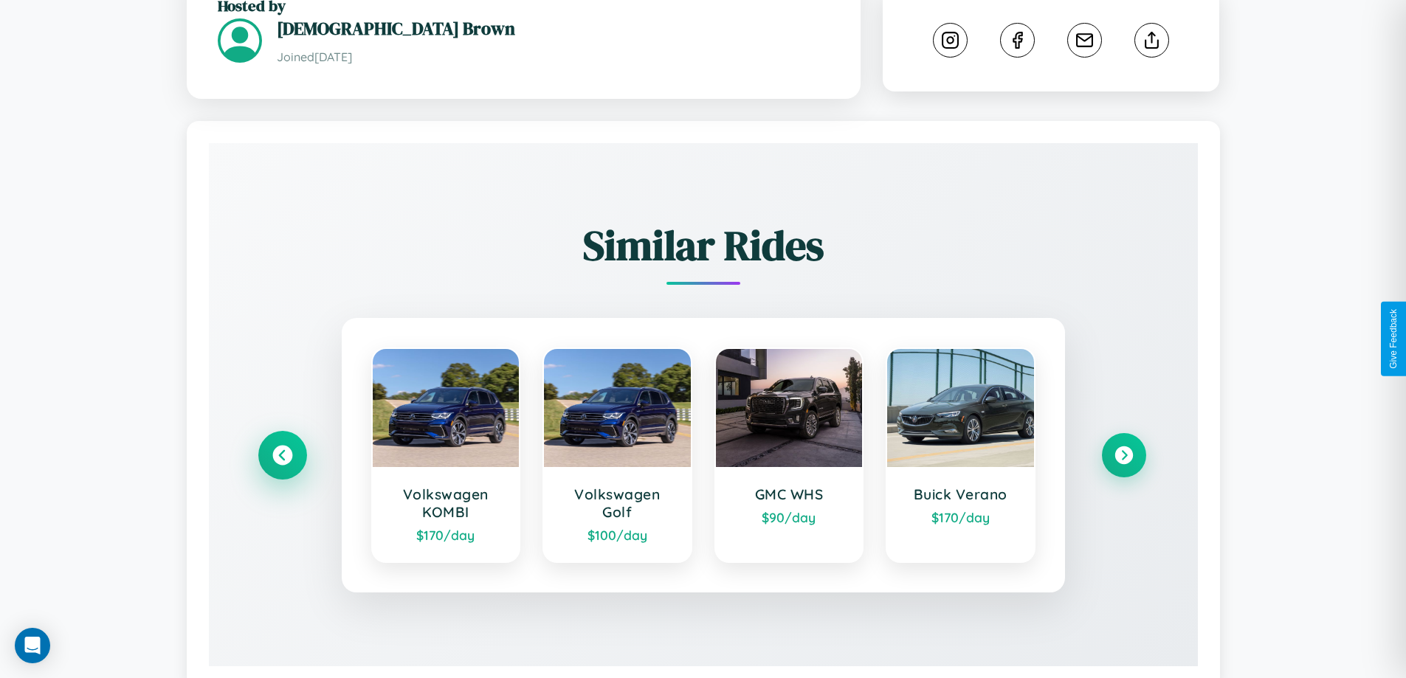
click at [282, 446] on icon at bounding box center [282, 456] width 20 height 20
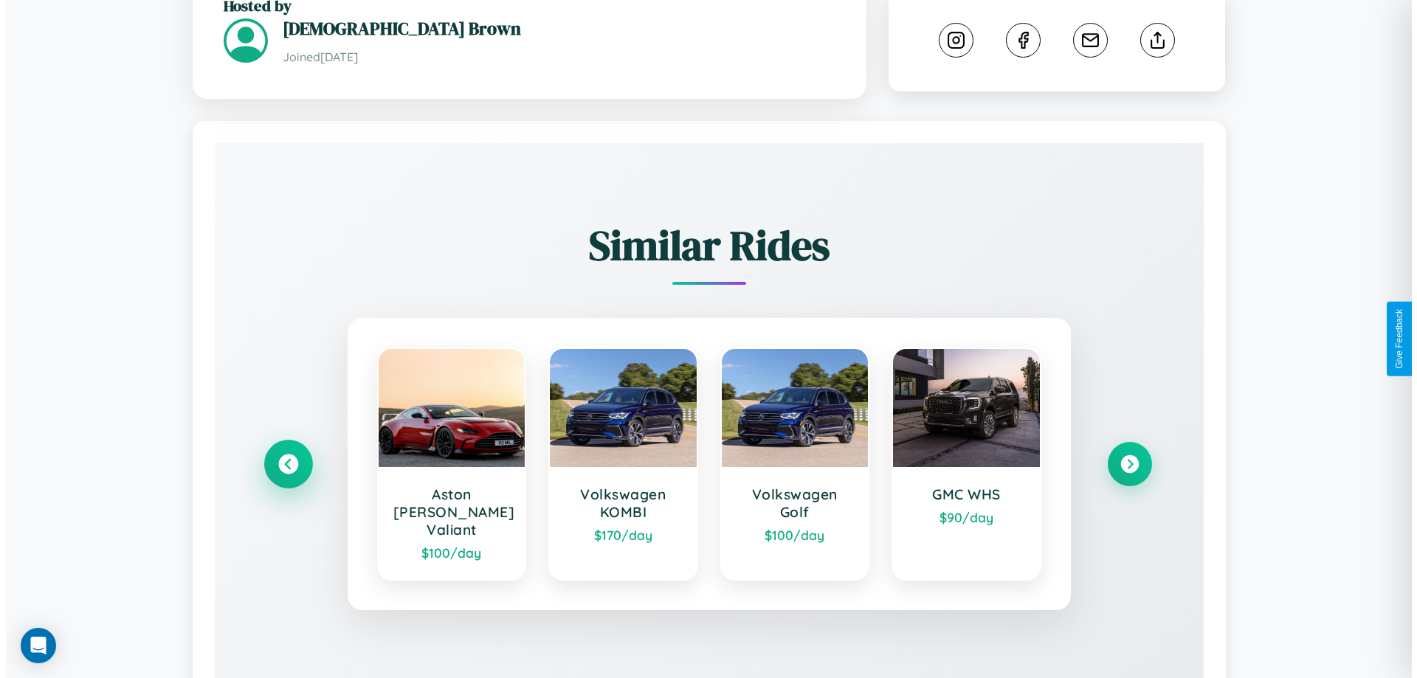
scroll to position [0, 0]
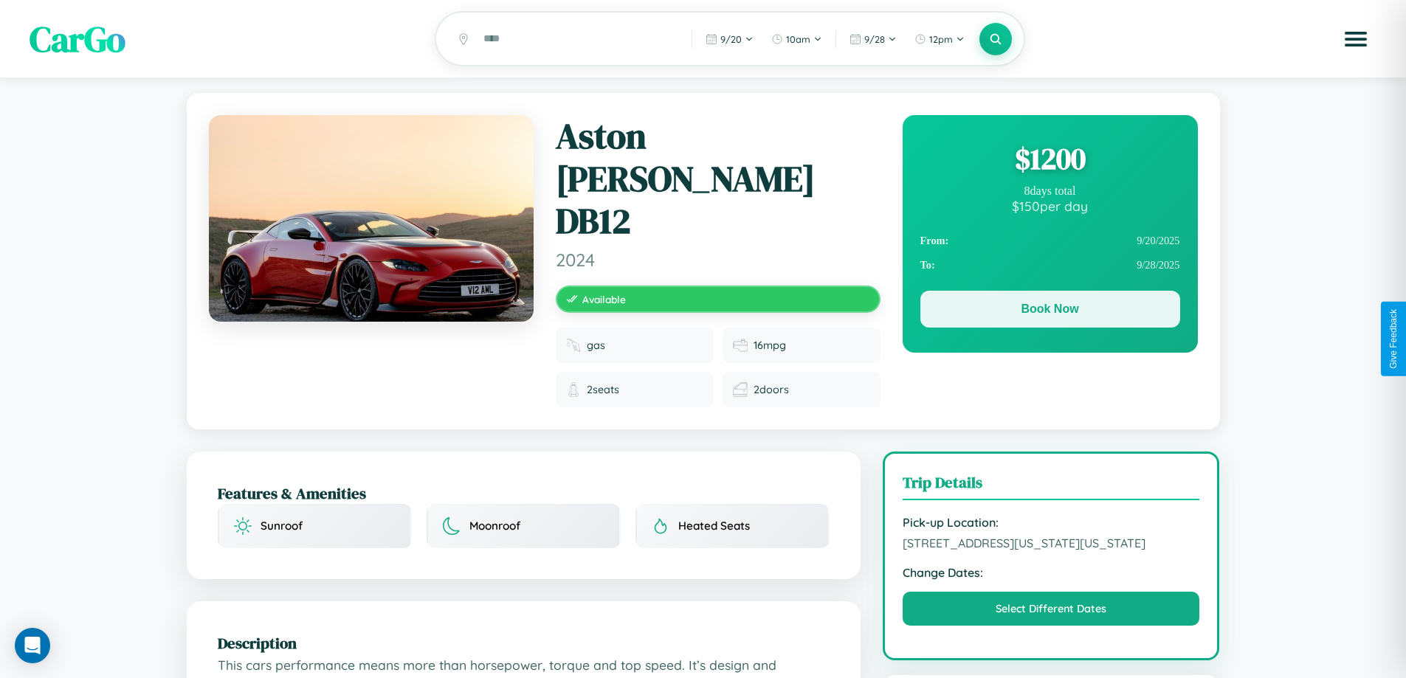
click at [1050, 313] on button "Book Now" at bounding box center [1051, 309] width 260 height 37
